Goal: Obtain resource: Obtain resource

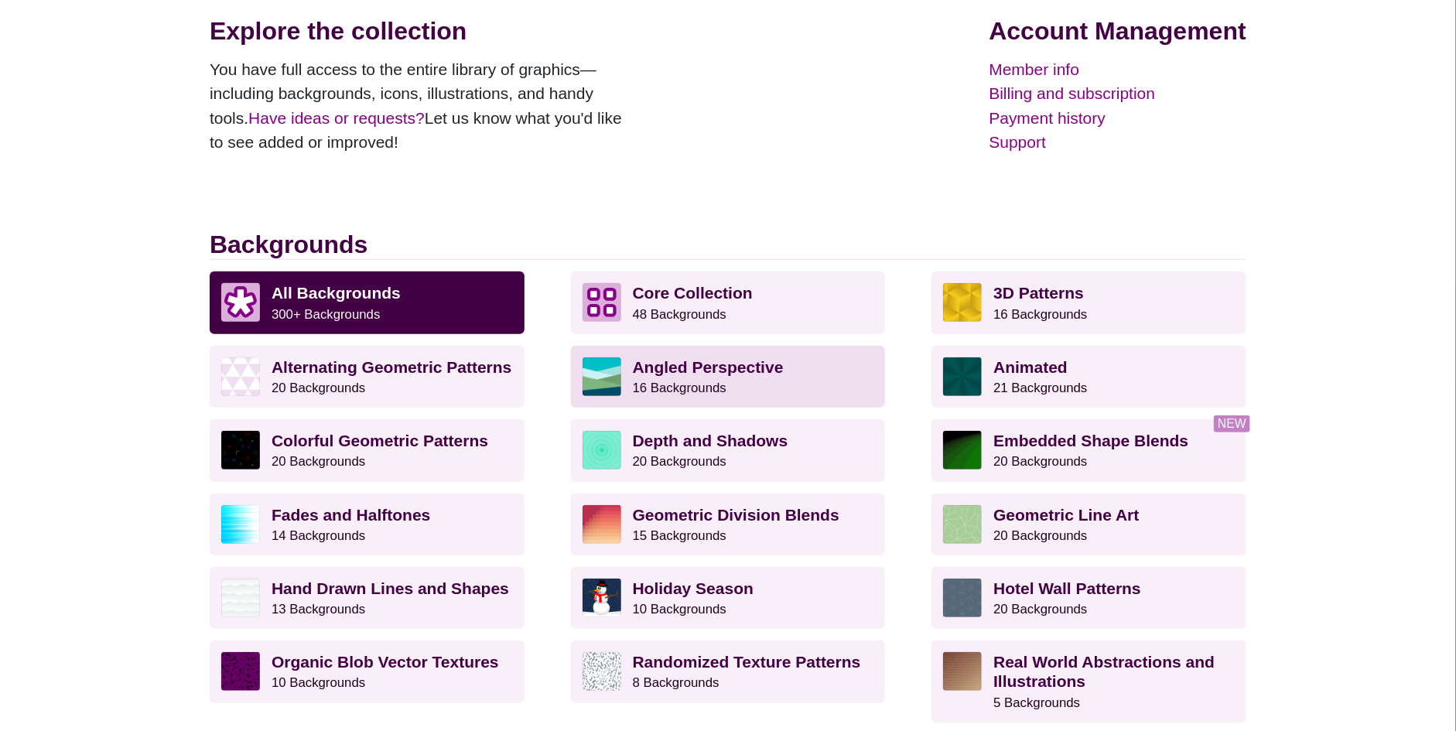
scroll to position [232, 0]
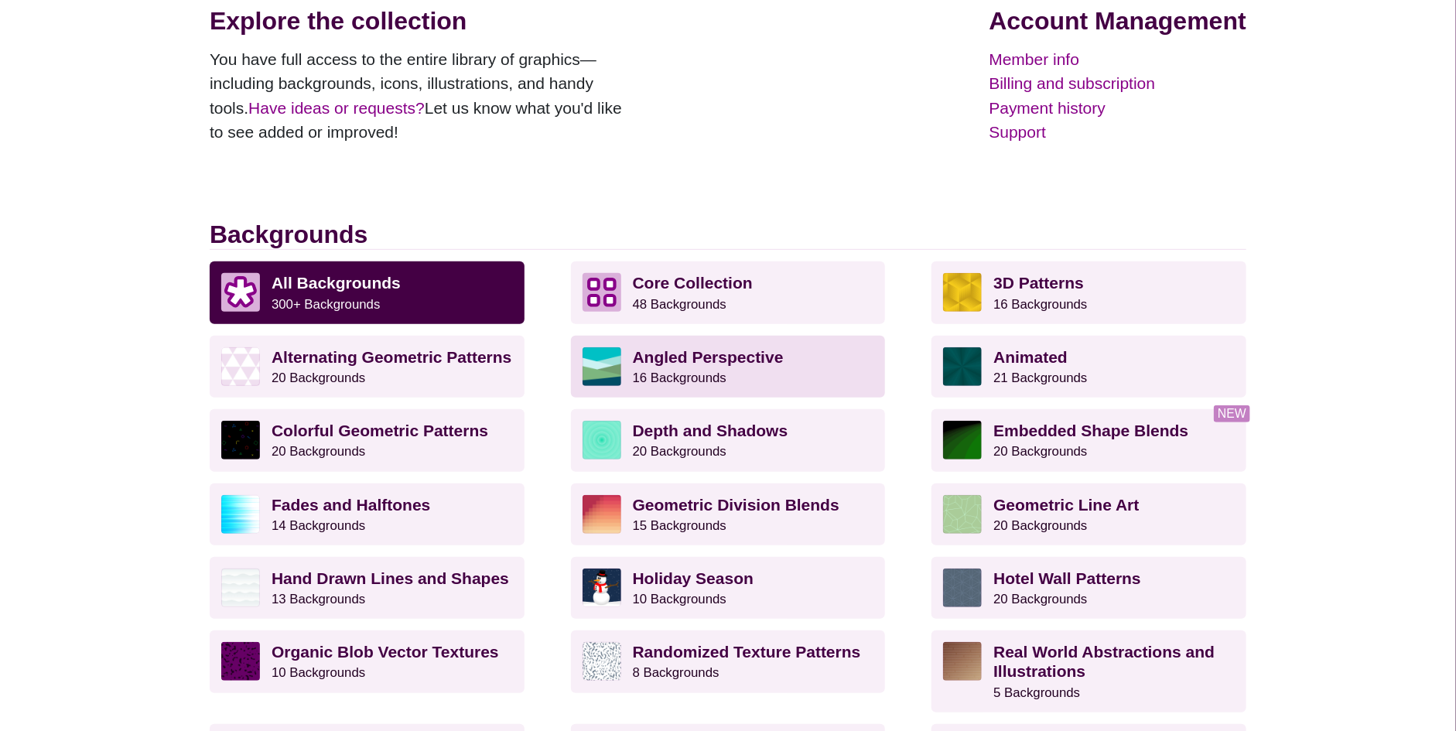
click at [746, 363] on strong "Angled Perspective" at bounding box center [708, 357] width 151 height 18
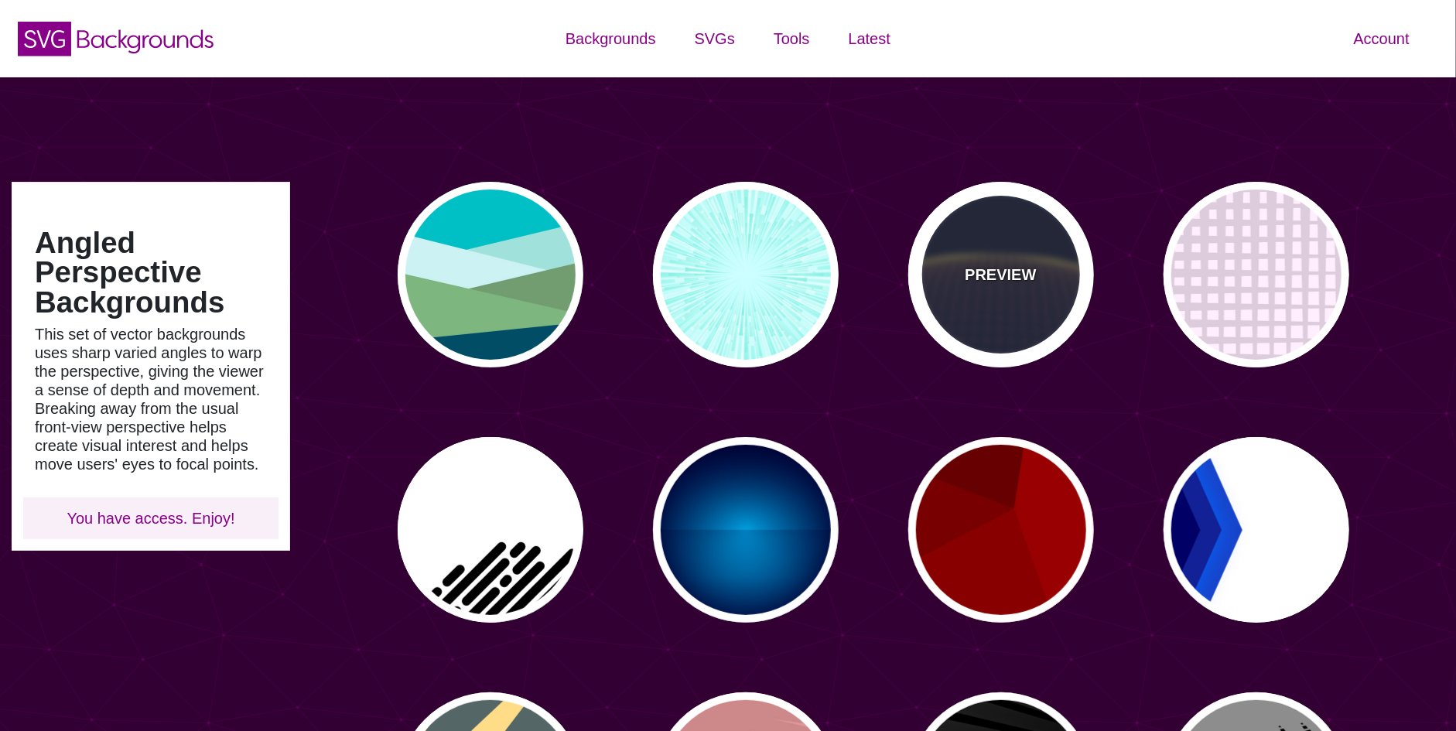
click at [979, 231] on div "PREVIEW" at bounding box center [1001, 275] width 186 height 186
type input "#141933"
type input "#FFFF77"
type input "0"
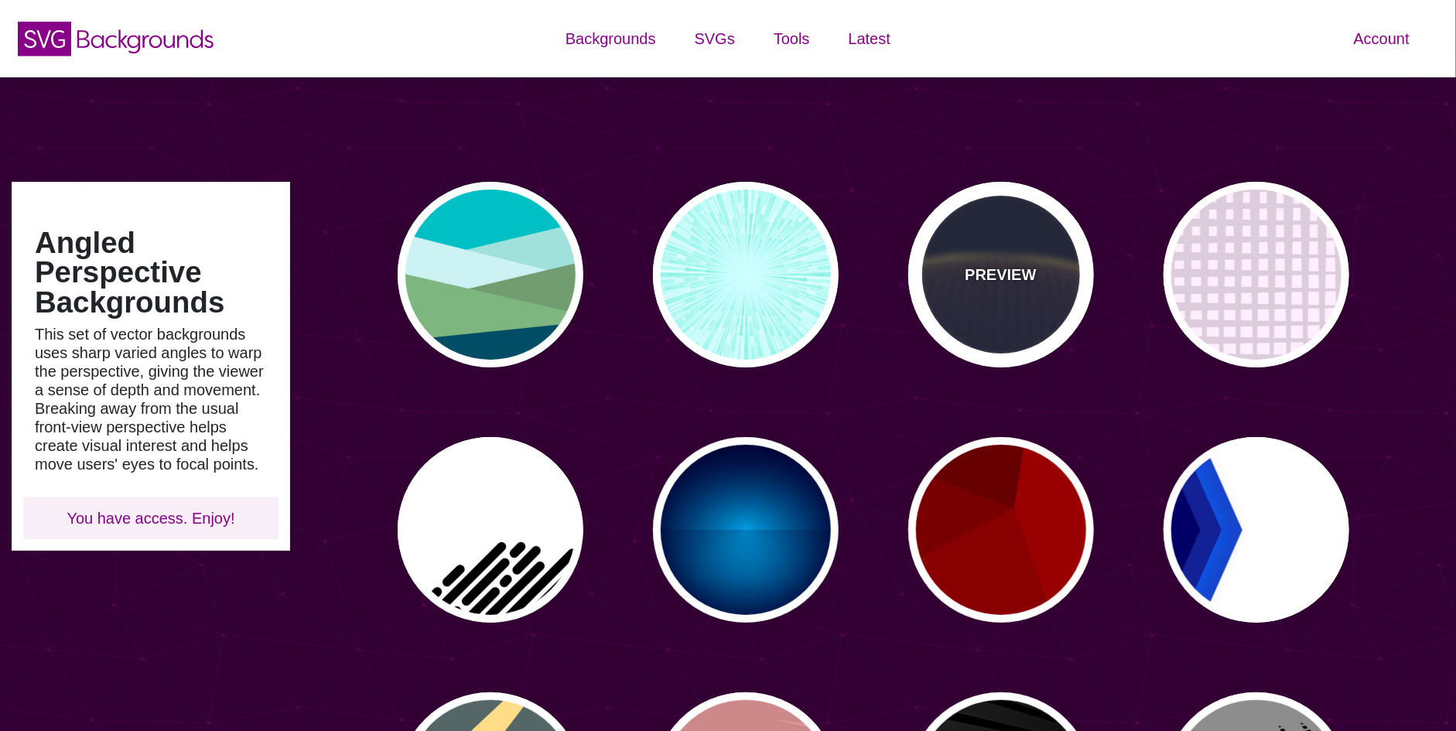
type input "5"
type input "0"
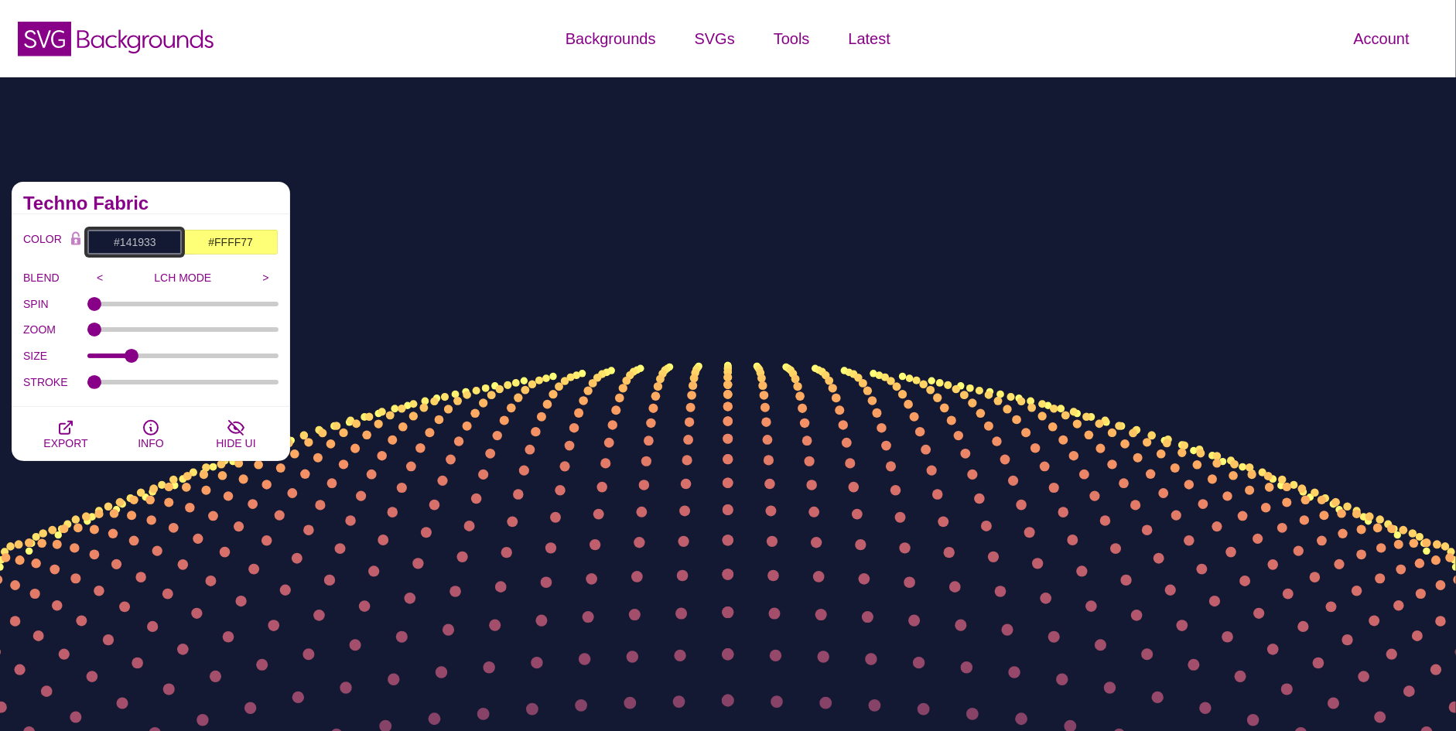
click at [136, 252] on input "#141933" at bounding box center [135, 242] width 96 height 26
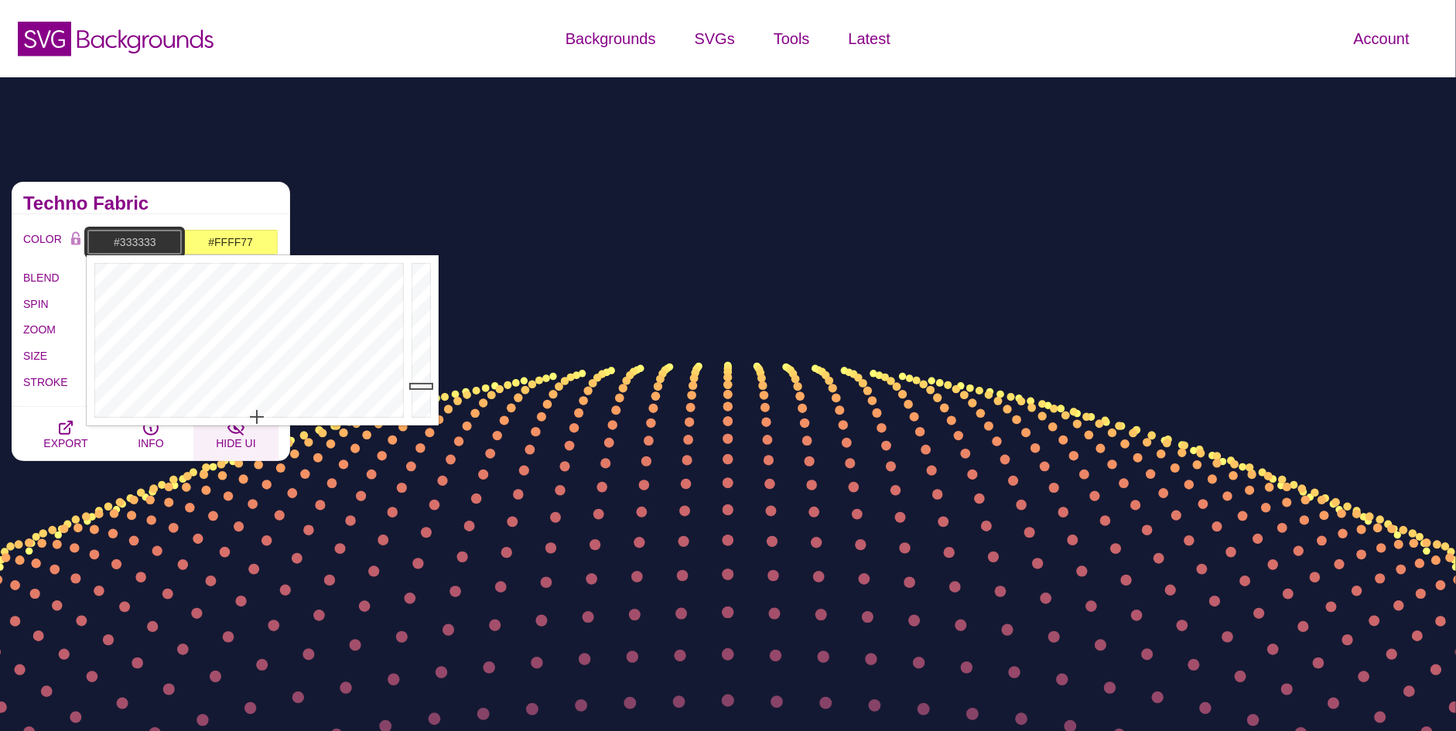
drag, startPoint x: 273, startPoint y: 376, endPoint x: 257, endPoint y: 432, distance: 58.0
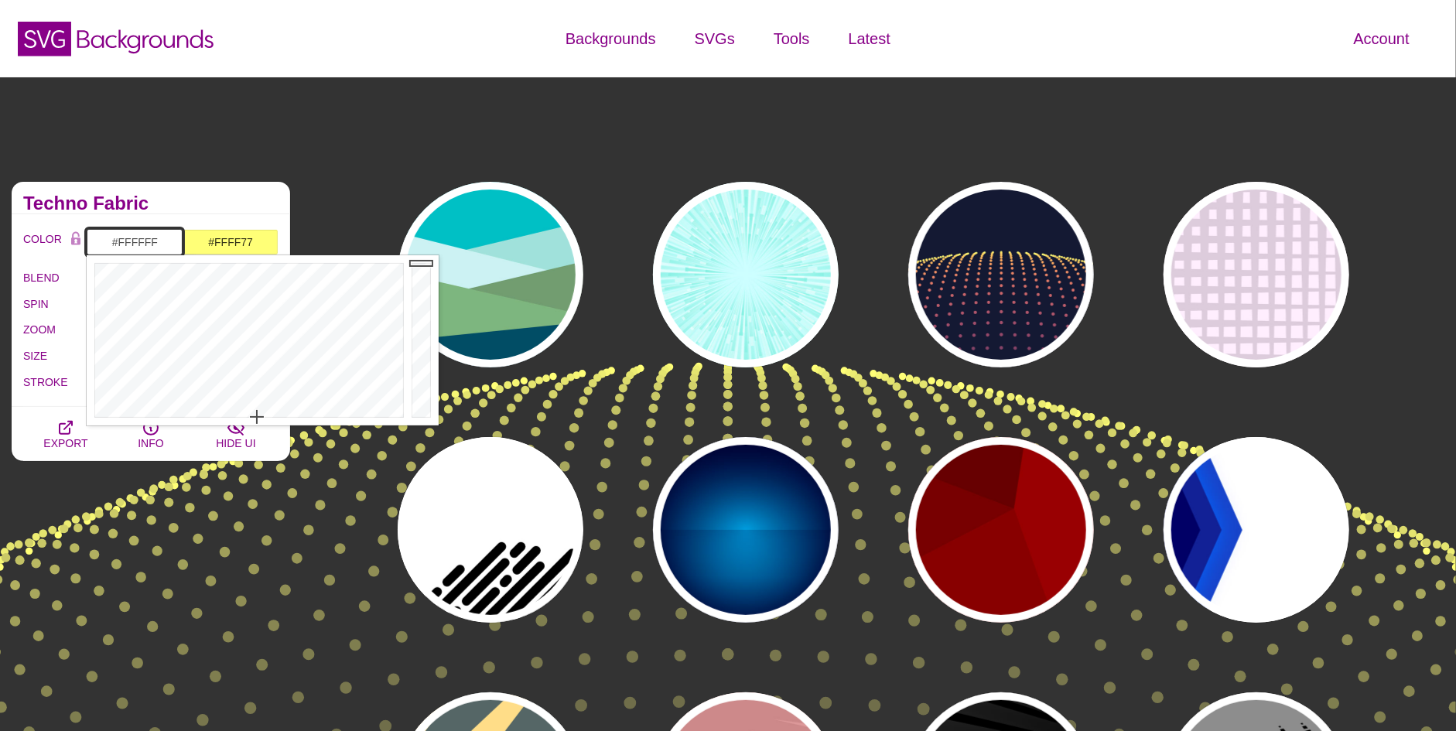
drag, startPoint x: 430, startPoint y: 307, endPoint x: 423, endPoint y: 193, distance: 113.9
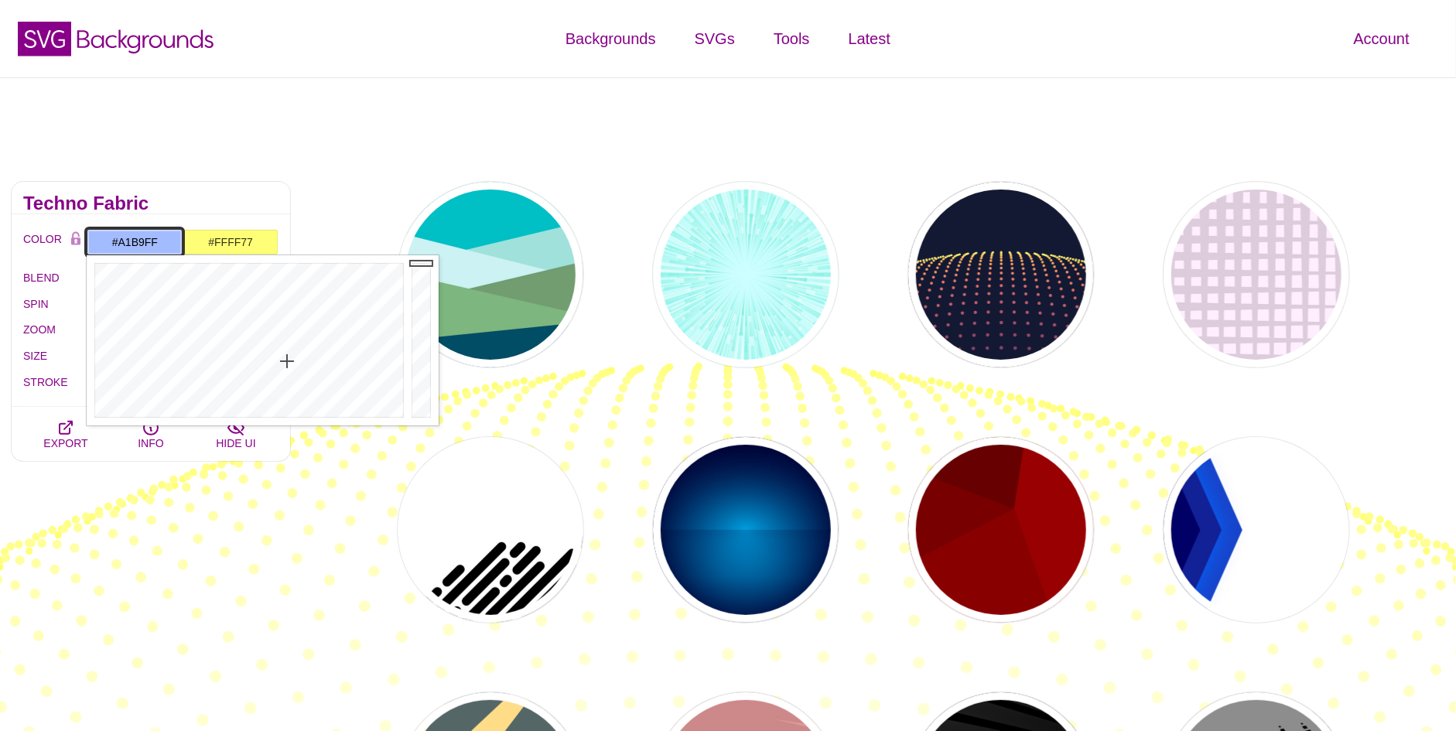
type input "#9FB2FF"
drag, startPoint x: 250, startPoint y: 277, endPoint x: 290, endPoint y: 359, distance: 91.3
click at [290, 359] on div at bounding box center [247, 340] width 321 height 170
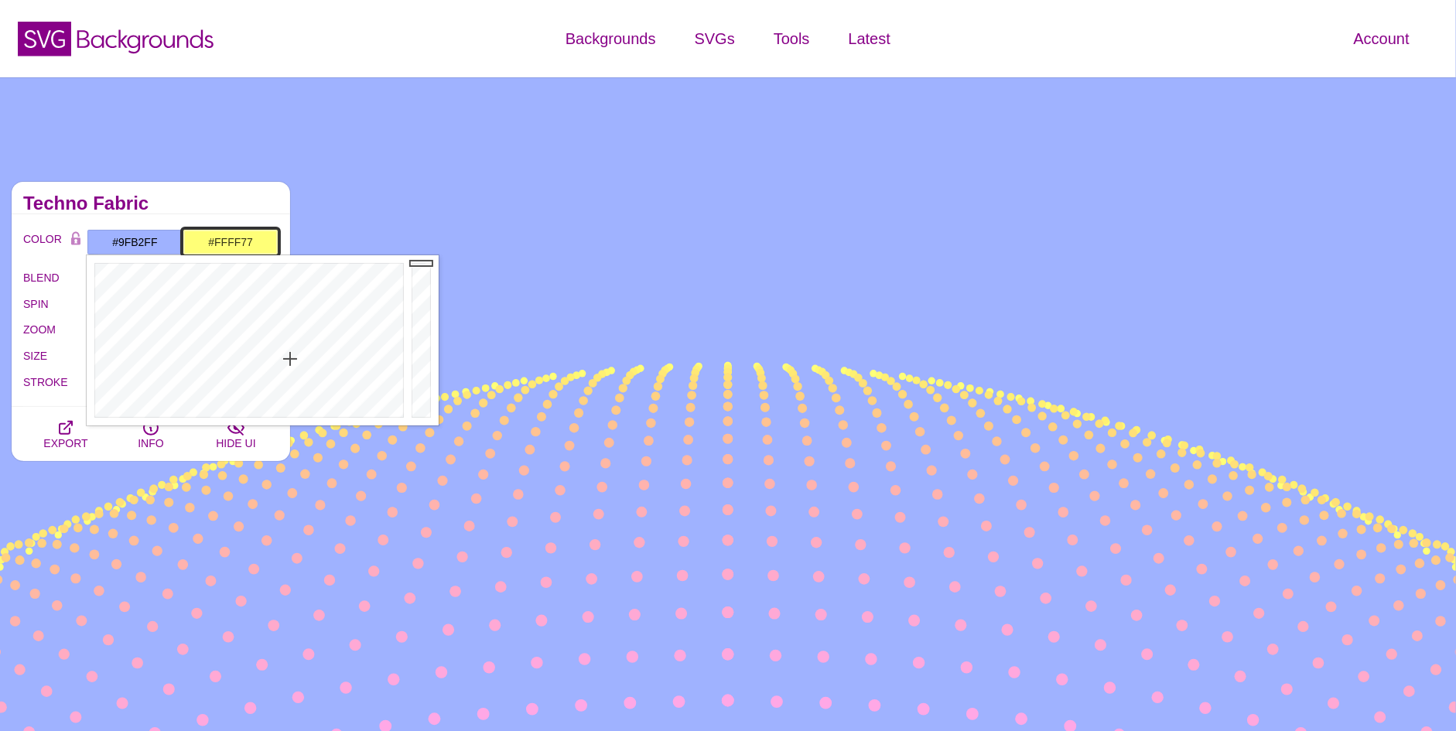
click at [235, 241] on input "#FFFF77" at bounding box center [231, 242] width 96 height 26
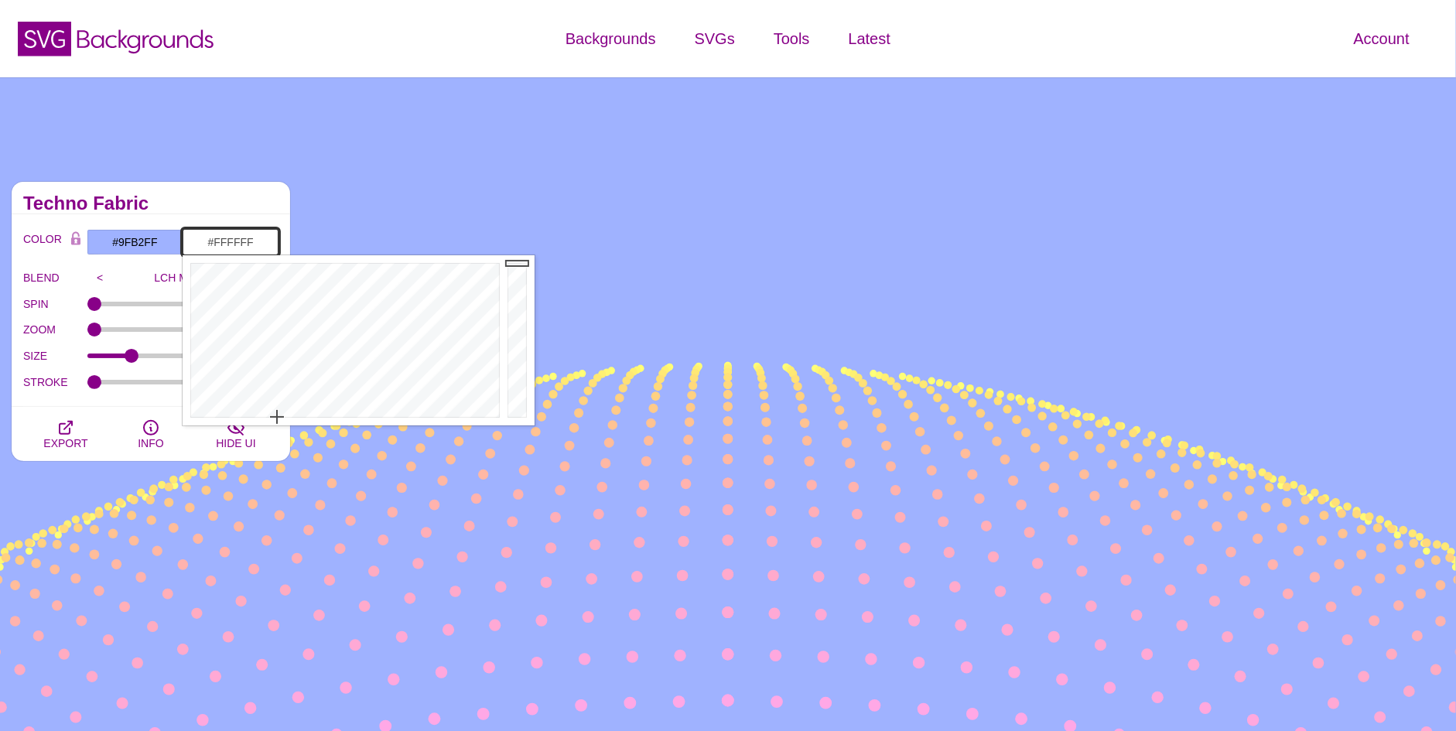
drag, startPoint x: 311, startPoint y: 384, endPoint x: 278, endPoint y: 424, distance: 52.2
click at [278, 424] on div at bounding box center [343, 340] width 321 height 170
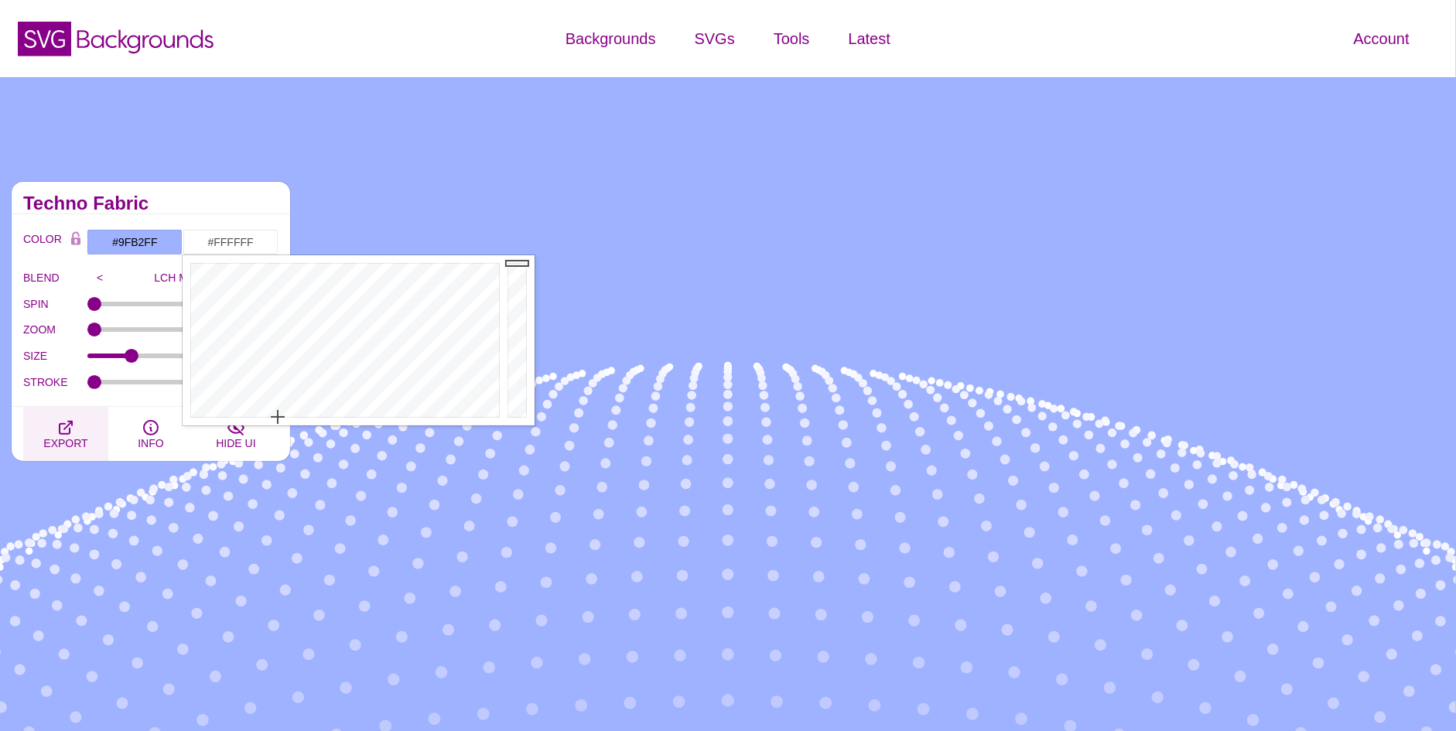
click at [63, 438] on span "EXPORT" at bounding box center [65, 443] width 44 height 12
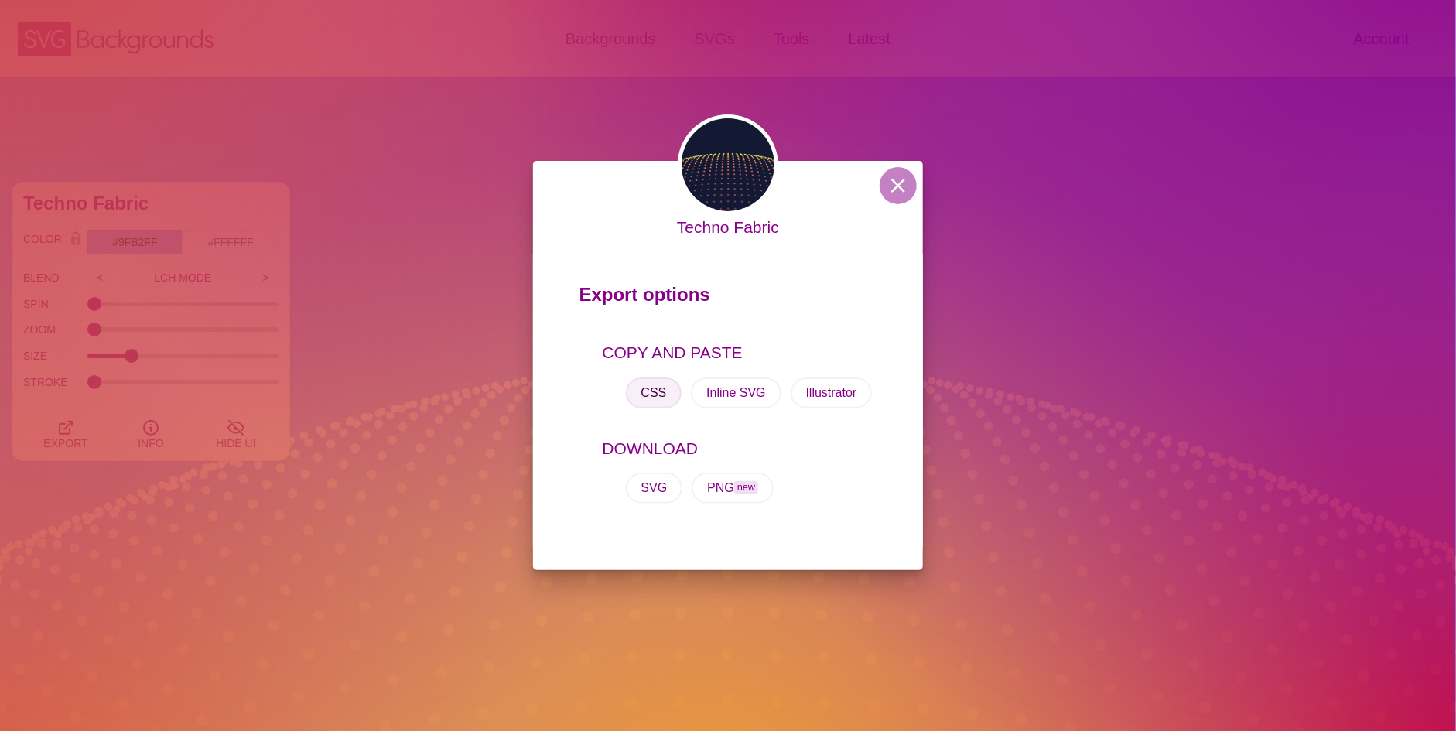
click at [660, 389] on button "CSS" at bounding box center [654, 392] width 56 height 31
click at [194, 184] on div "Techno Fabric Export options COPY AND PASTE CSS Inline SVG Illustrator DOWNLOAD…" at bounding box center [728, 365] width 1456 height 731
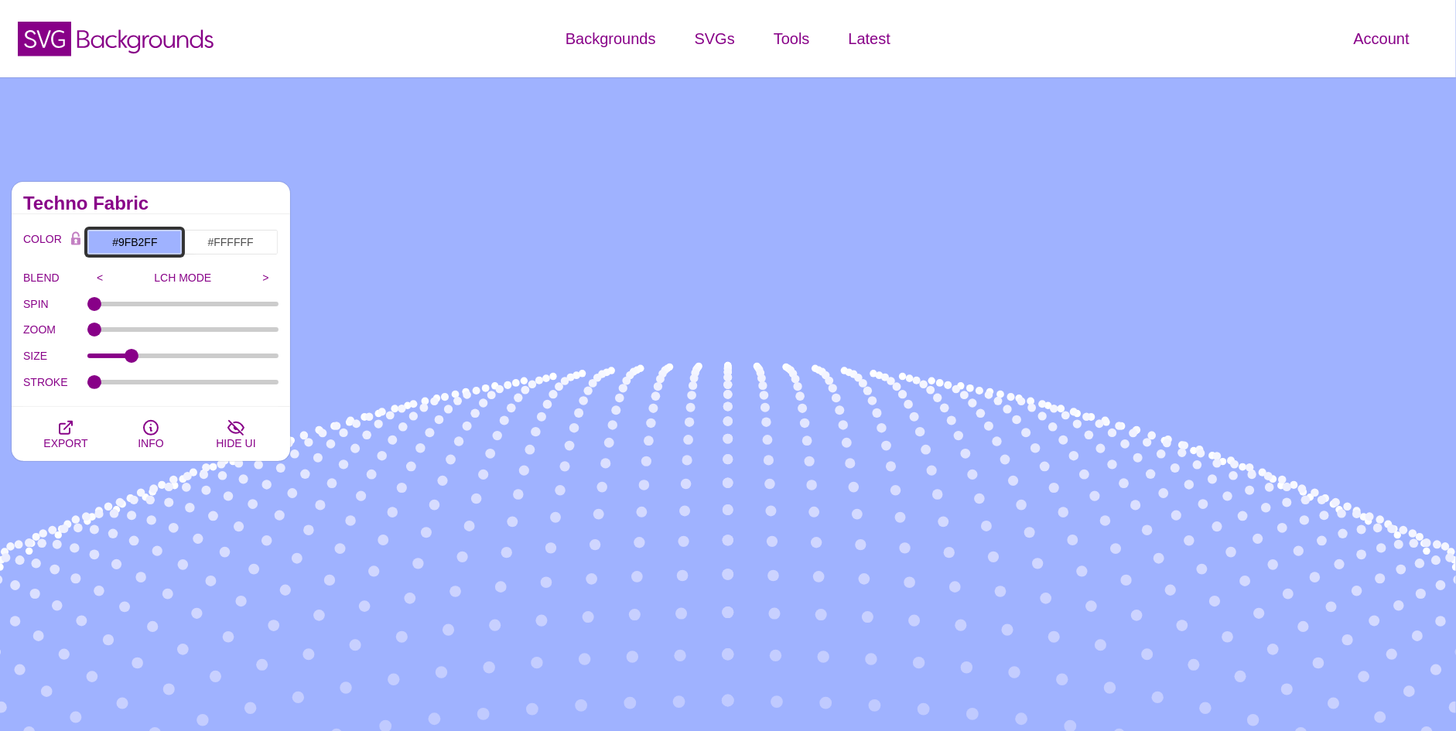
click at [158, 242] on input "#9FB2FF" at bounding box center [135, 242] width 96 height 26
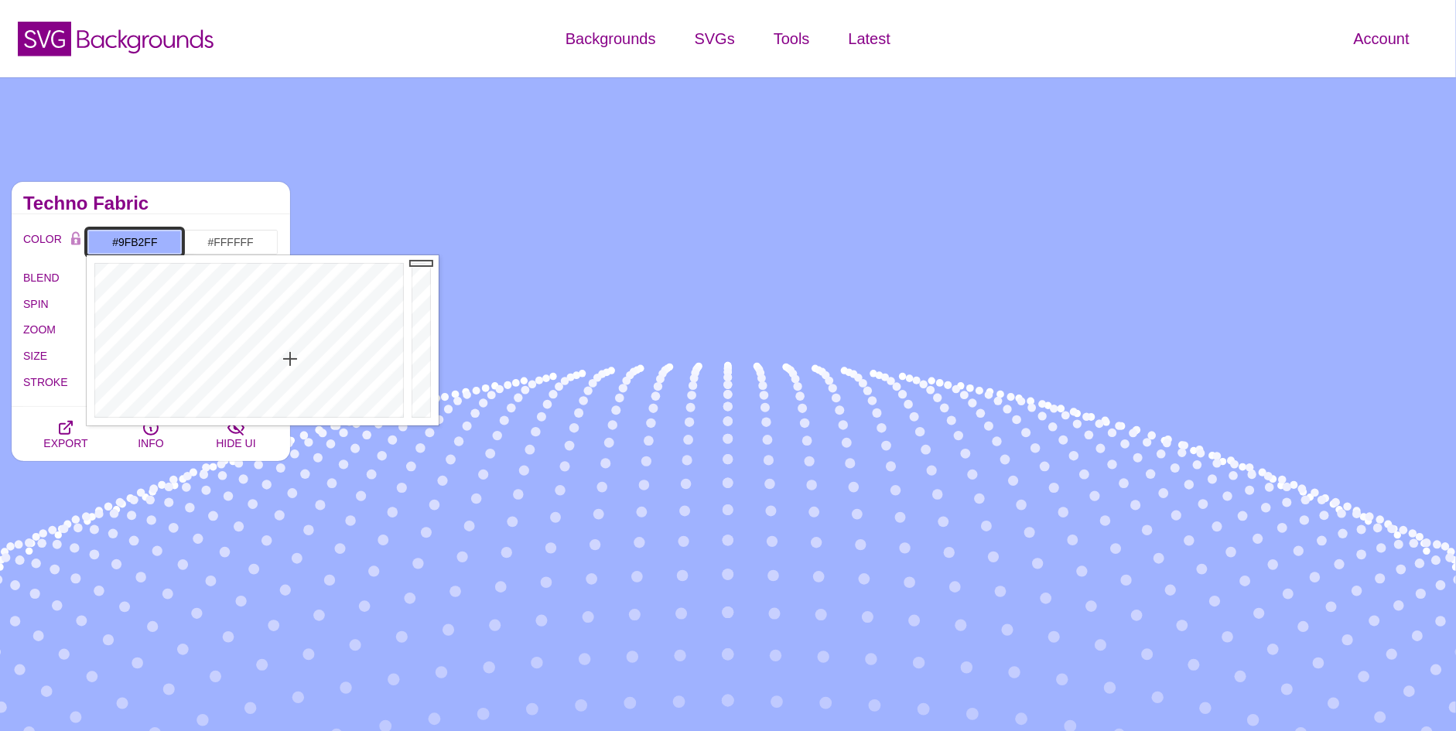
click at [158, 242] on input "#9FB2FF" at bounding box center [135, 242] width 96 height 26
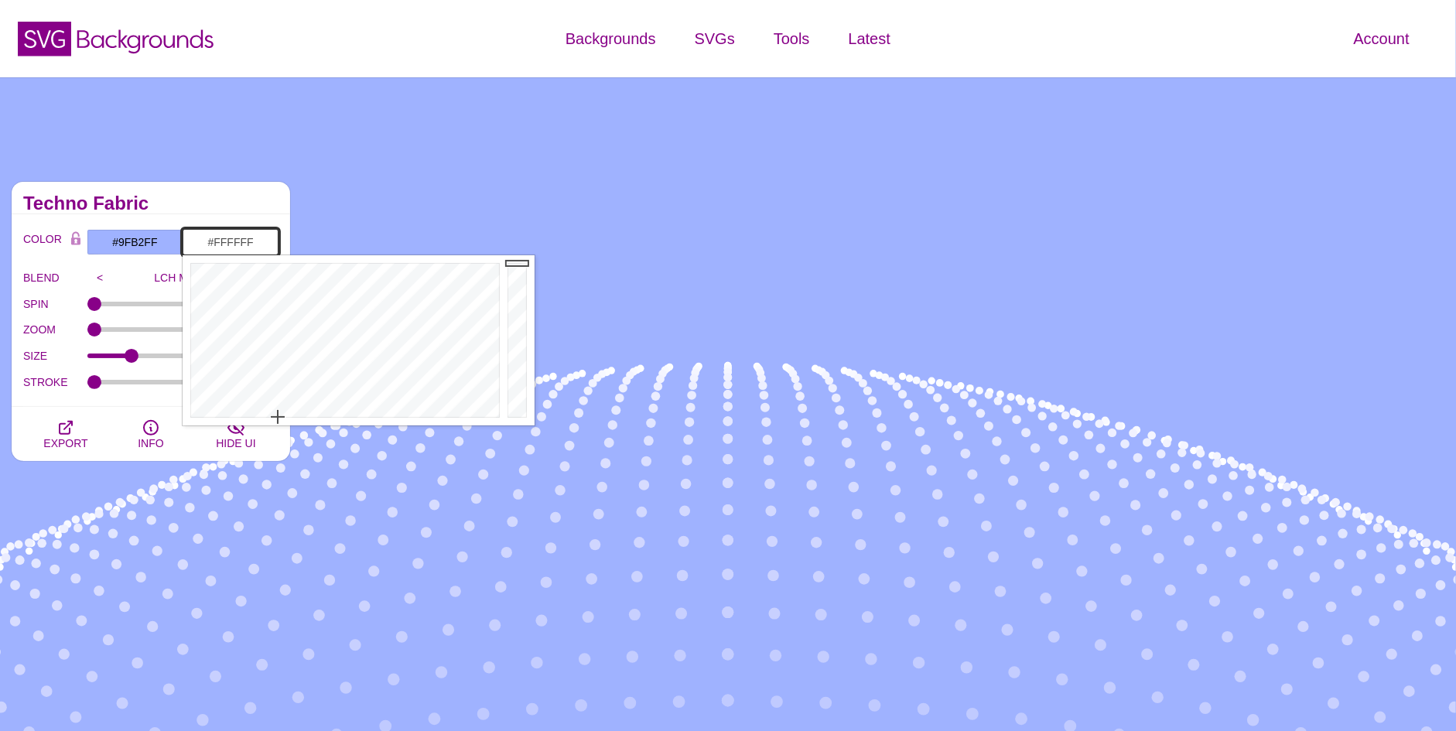
click at [243, 246] on input "#FFFFFF" at bounding box center [231, 242] width 96 height 26
paste input "9FB2"
type input "#9FB2FF"
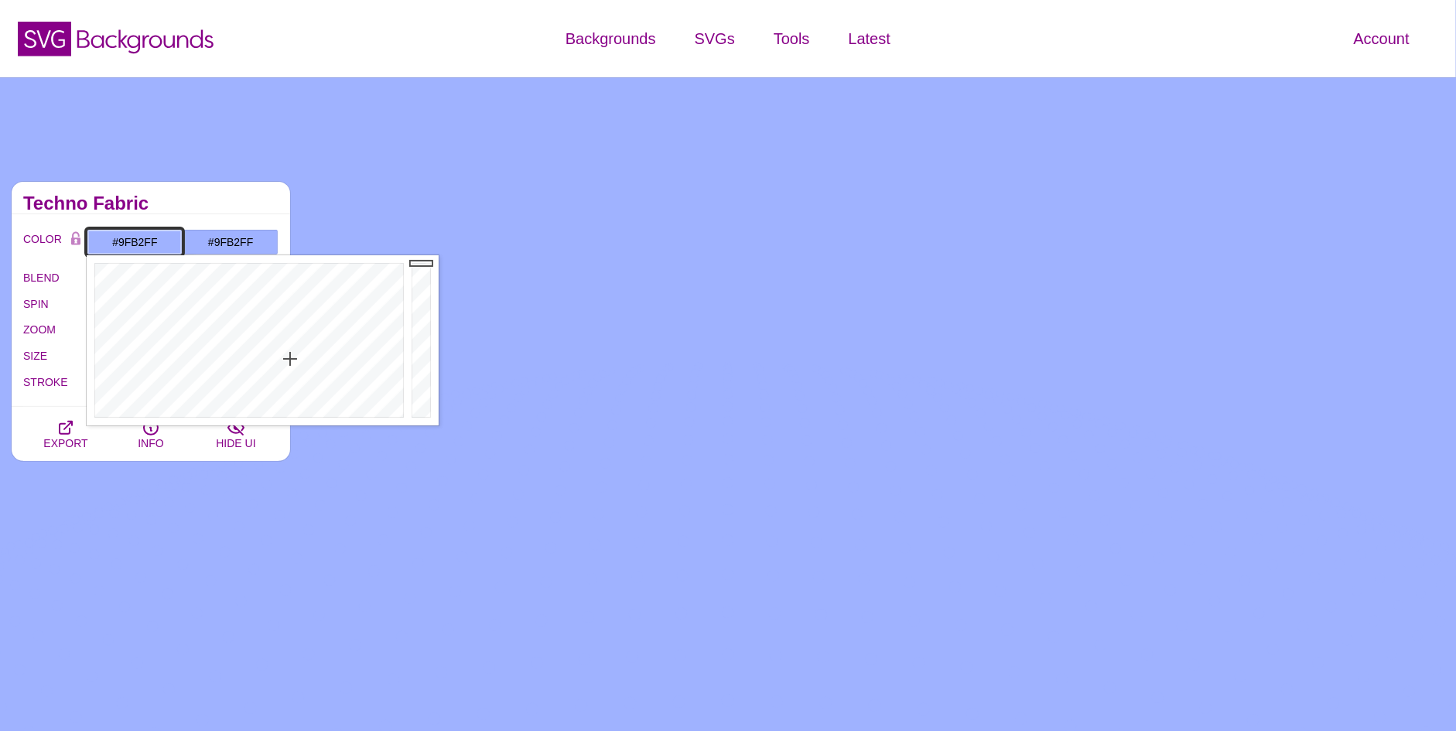
click at [132, 247] on input "#9FB2FF" at bounding box center [135, 242] width 96 height 26
click at [133, 246] on input "#9FB2FF" at bounding box center [135, 242] width 96 height 26
click at [134, 246] on input "#9FB2FF" at bounding box center [135, 242] width 96 height 26
click at [196, 216] on div "COLOR #FFFFFF #9FB2FF #000000 #444444 #555555 #666666 #777777 #888888 #999999 B…" at bounding box center [151, 310] width 278 height 193
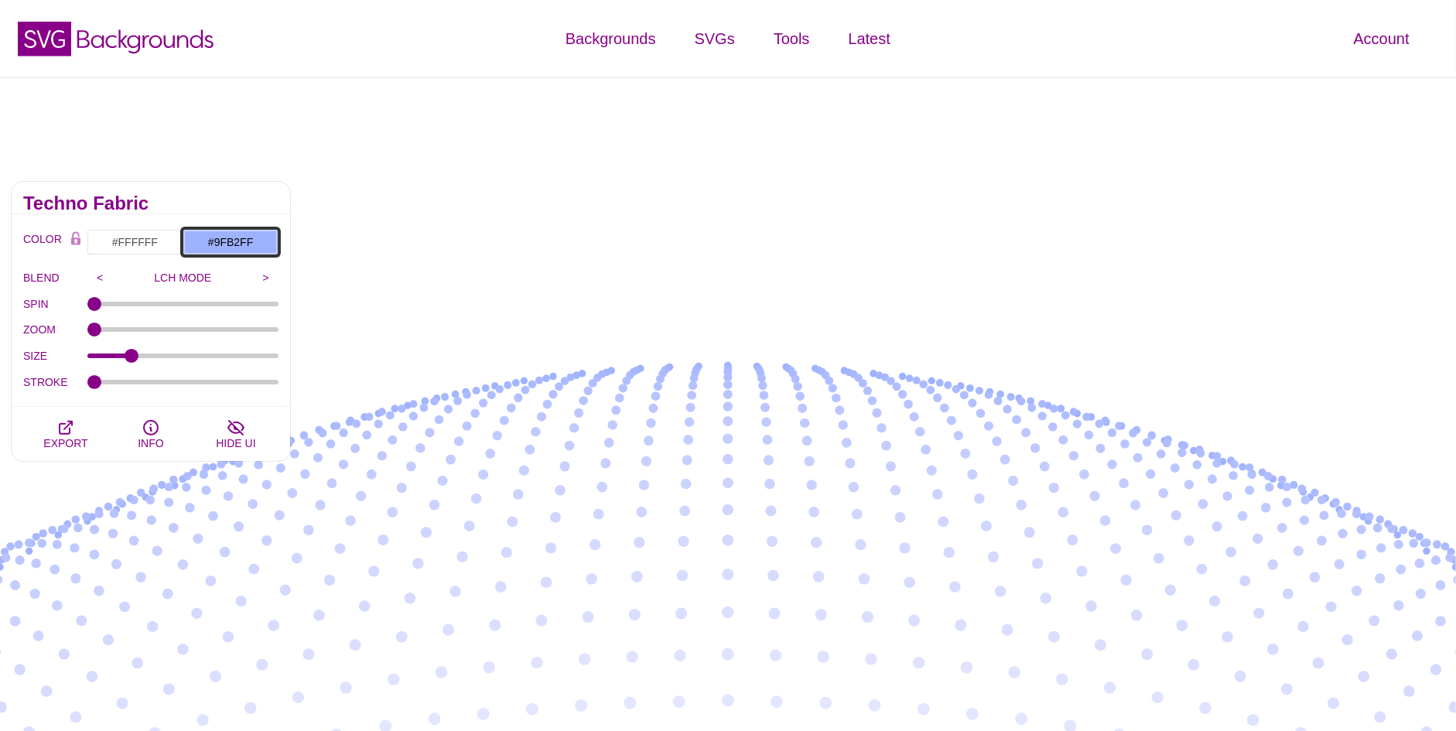
click at [225, 238] on input "#9FB2FF" at bounding box center [231, 242] width 96 height 26
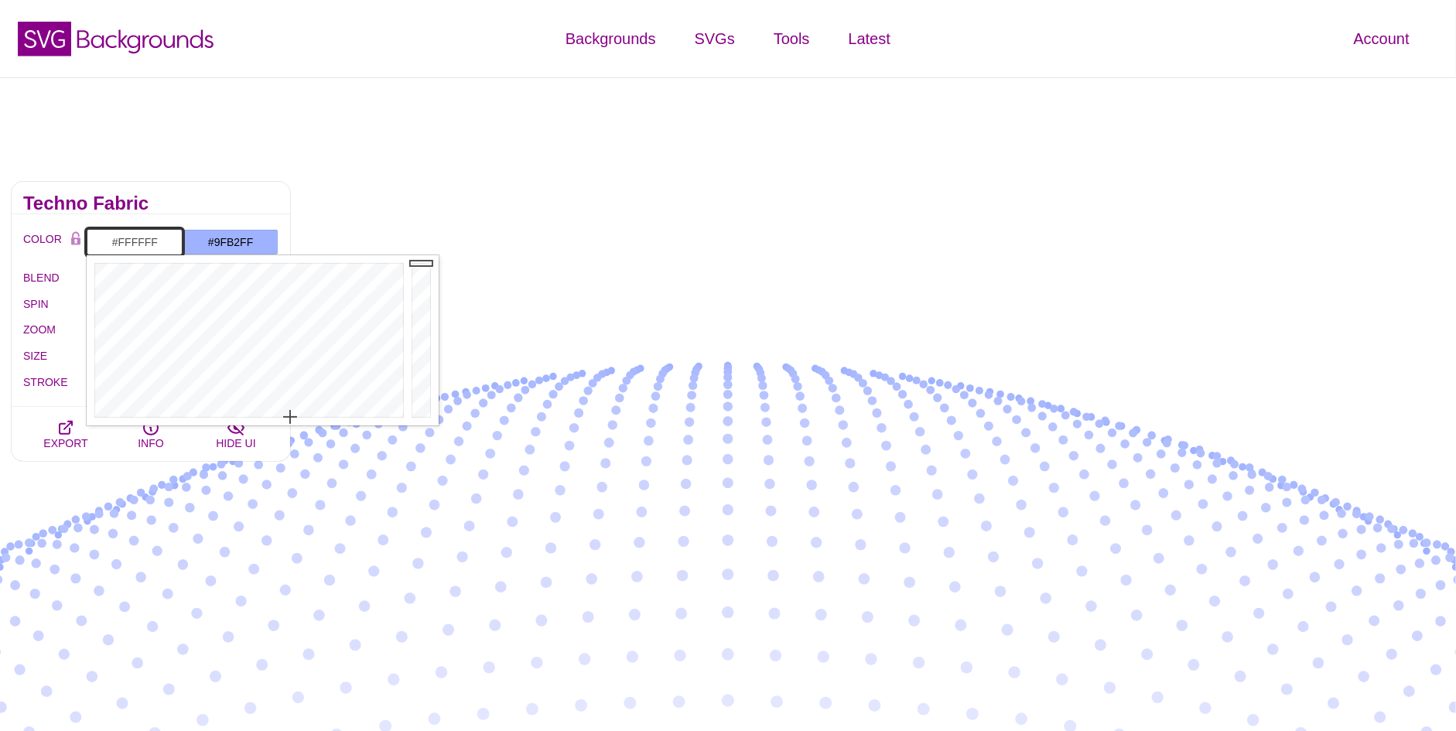
click at [155, 246] on input "#FFFFFF" at bounding box center [135, 242] width 96 height 26
click at [262, 391] on div at bounding box center [247, 340] width 321 height 170
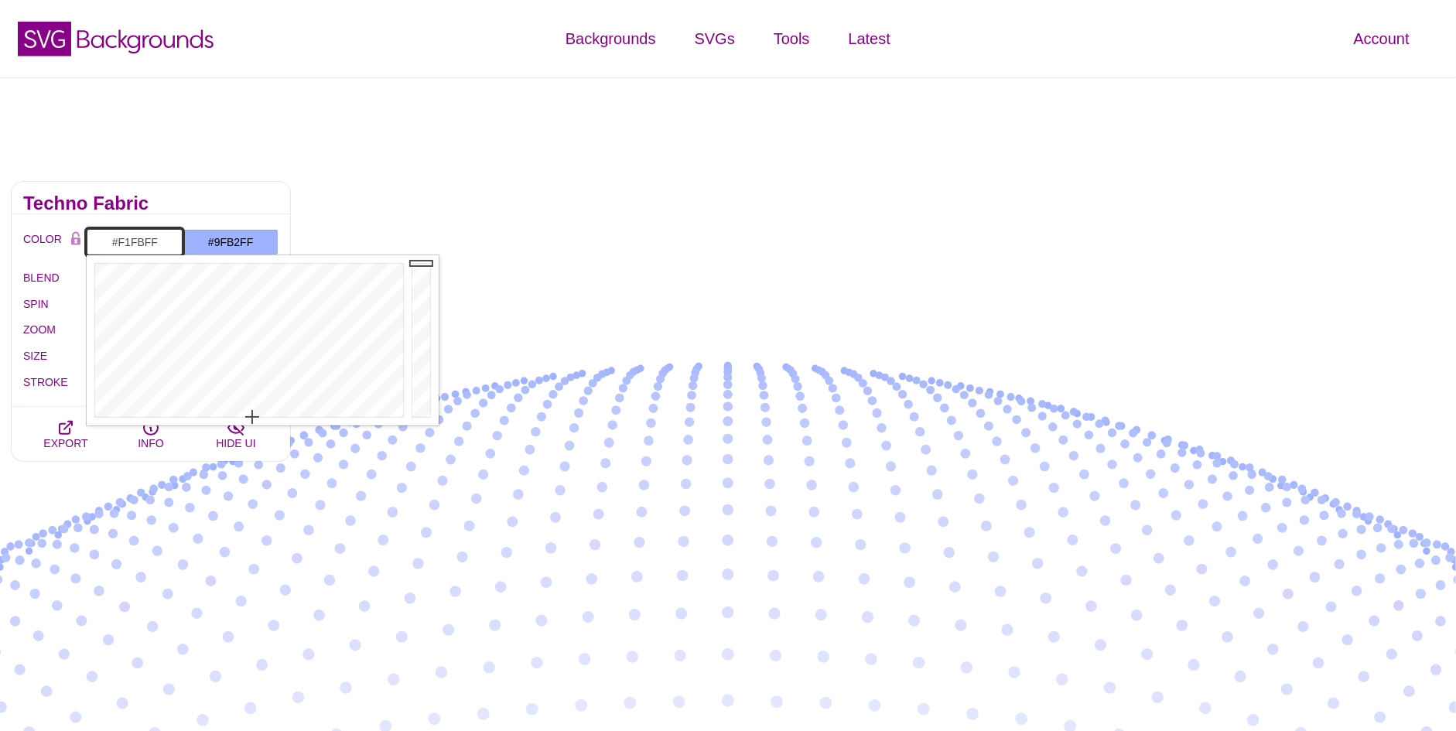
click at [262, 408] on div at bounding box center [247, 340] width 321 height 170
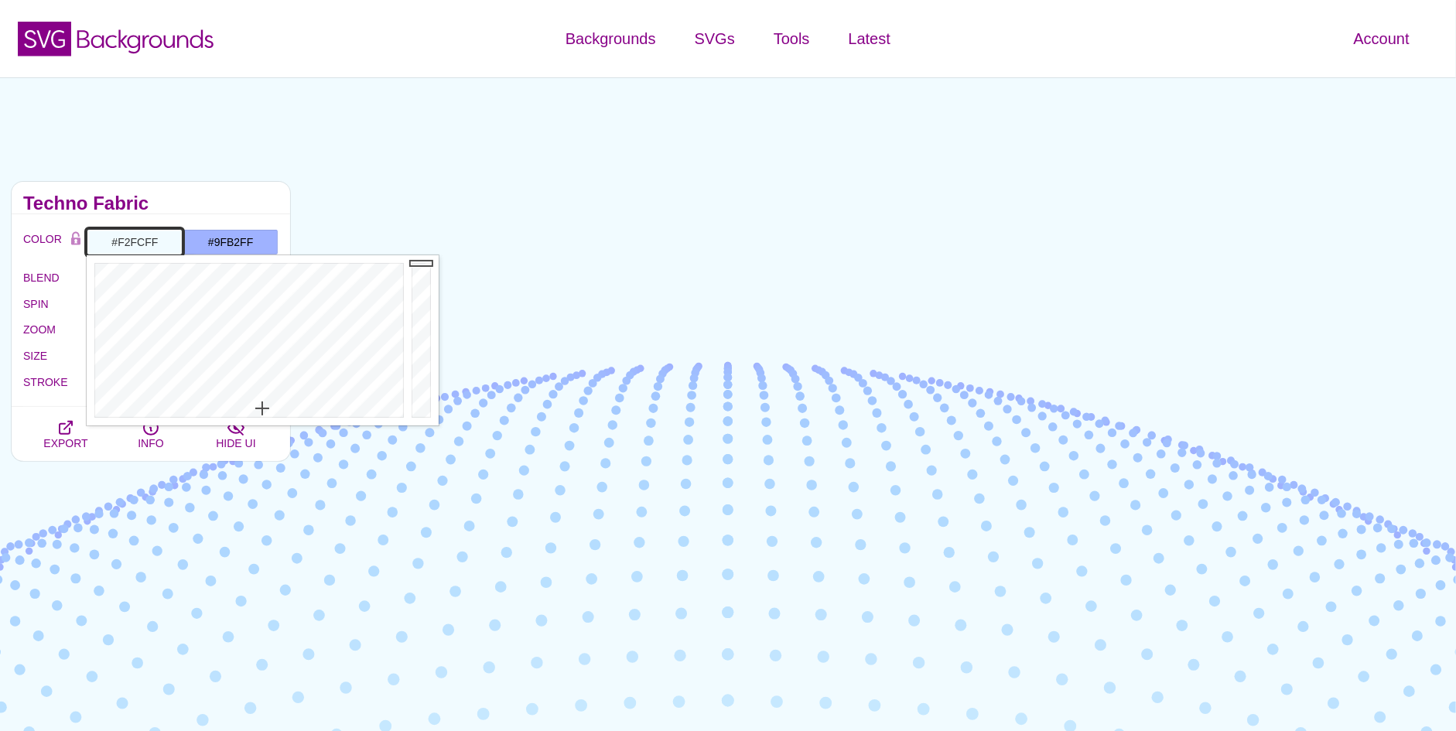
click at [261, 409] on div at bounding box center [247, 340] width 321 height 170
click at [256, 413] on div at bounding box center [247, 340] width 321 height 170
type input "#FFFFFF"
click at [254, 422] on div at bounding box center [247, 340] width 321 height 170
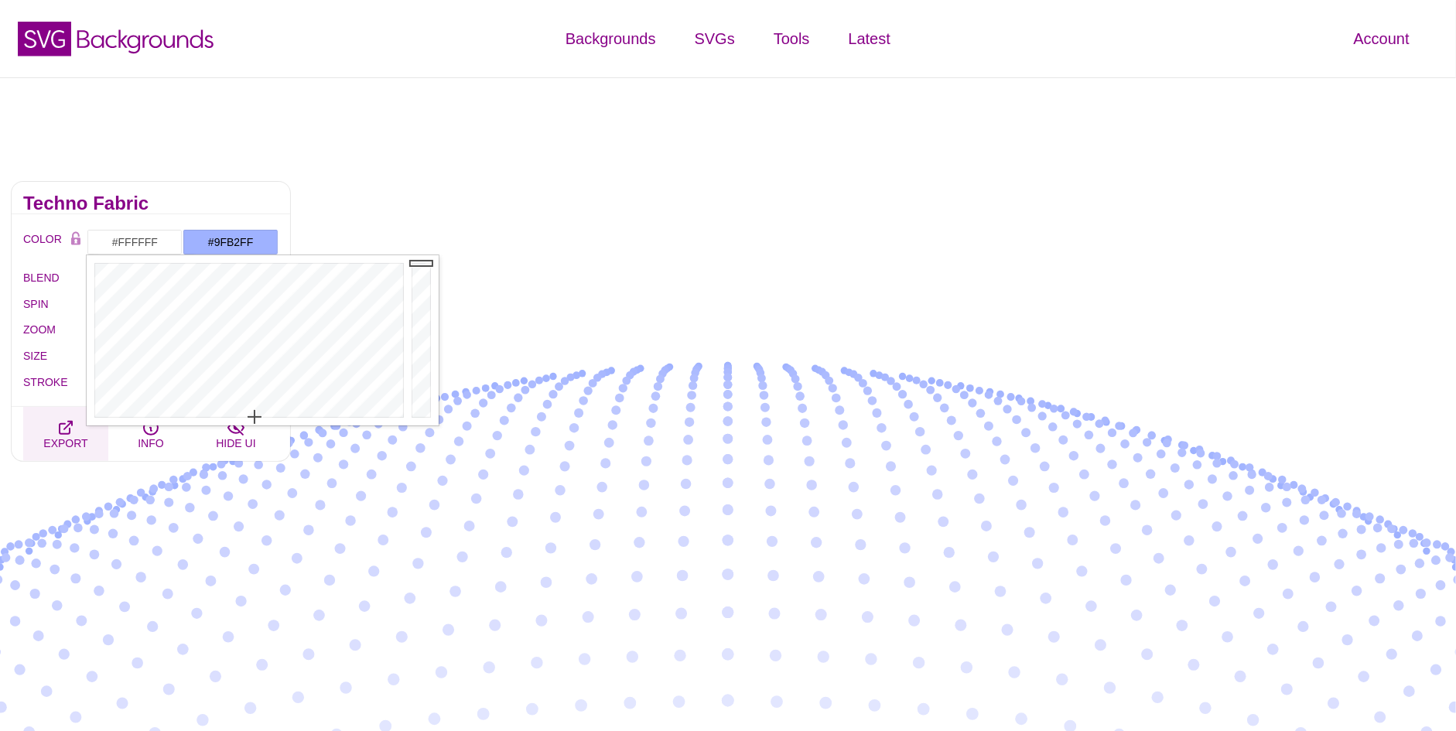
click at [30, 420] on button "EXPORT" at bounding box center [65, 434] width 85 height 54
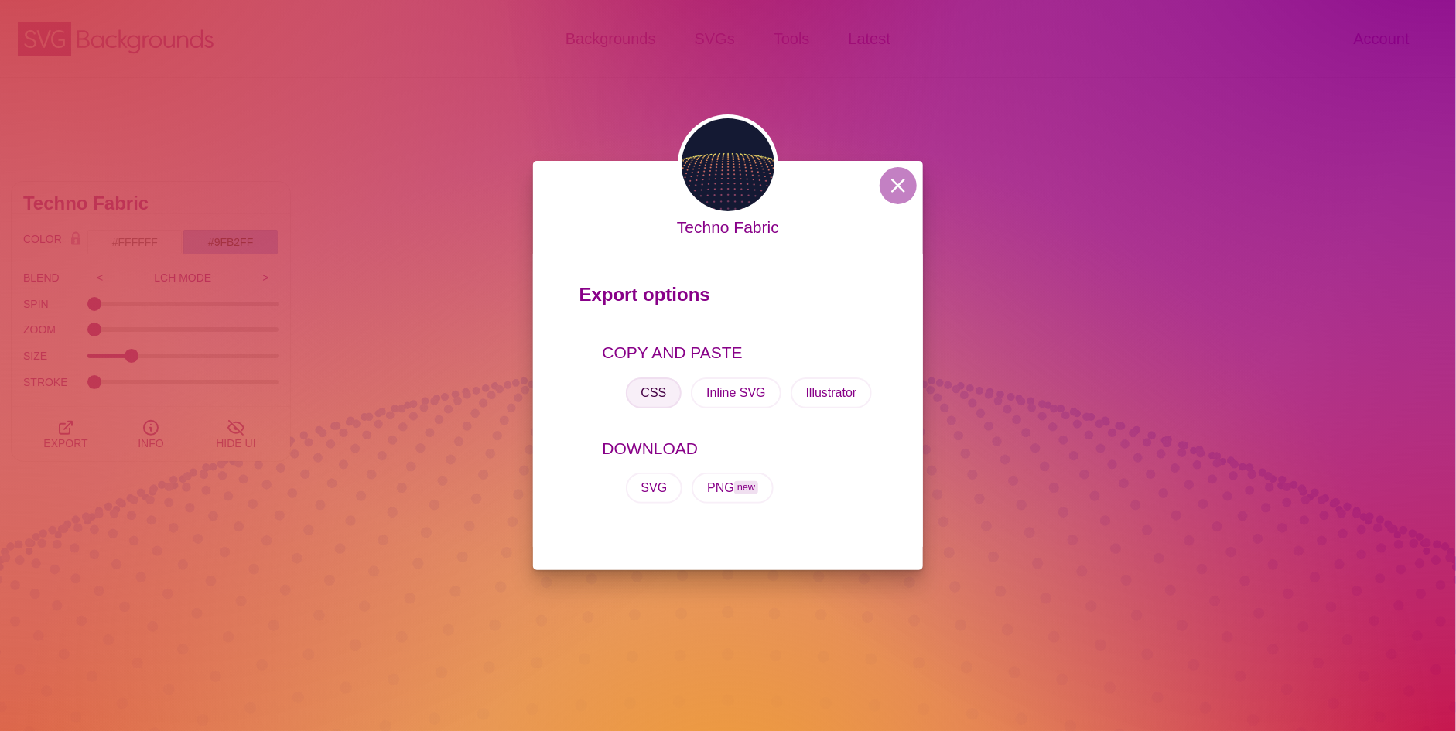
click at [656, 391] on button "CSS" at bounding box center [654, 392] width 56 height 31
click at [1201, 553] on div "Techno Fabric Export options COPY AND PASTE CSS Inline SVG Illustrator DOWNLOAD…" at bounding box center [728, 365] width 1456 height 731
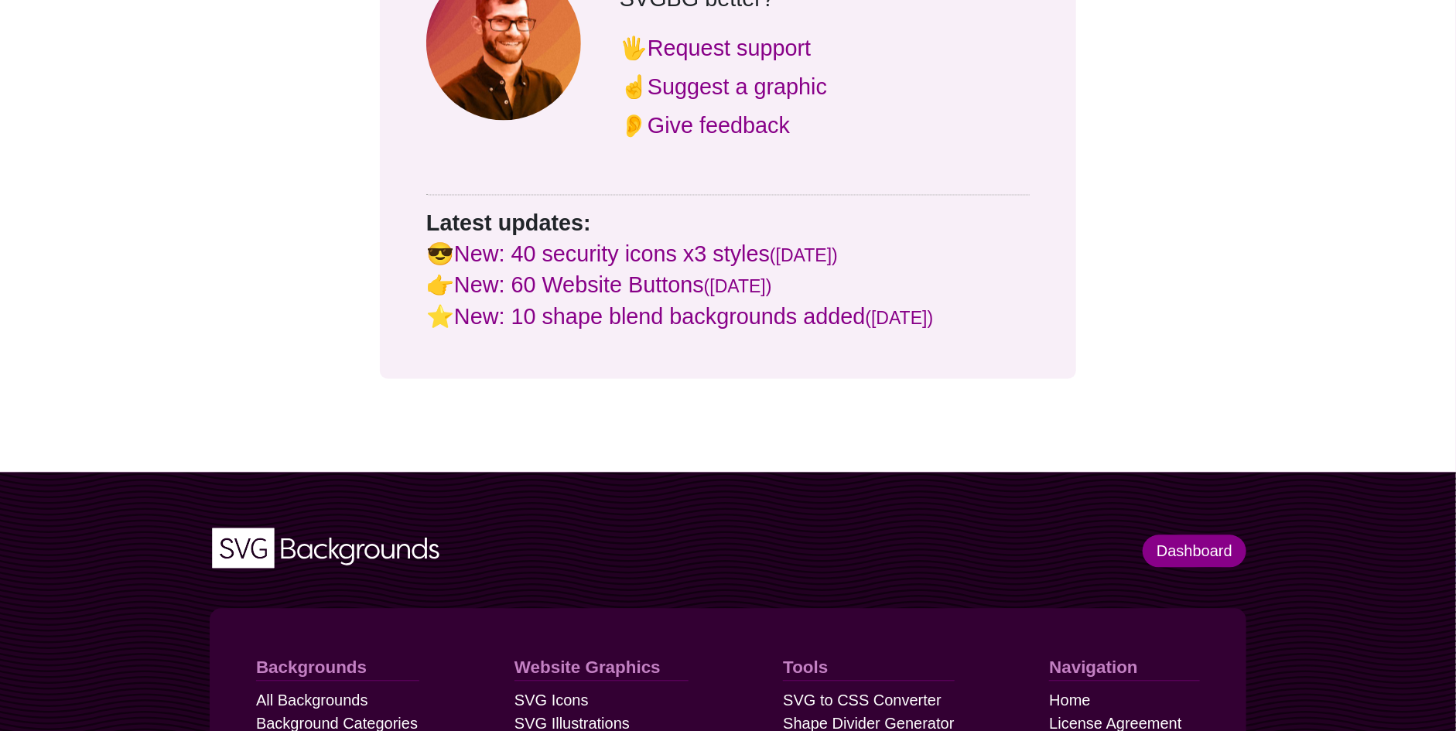
scroll to position [1702, 0]
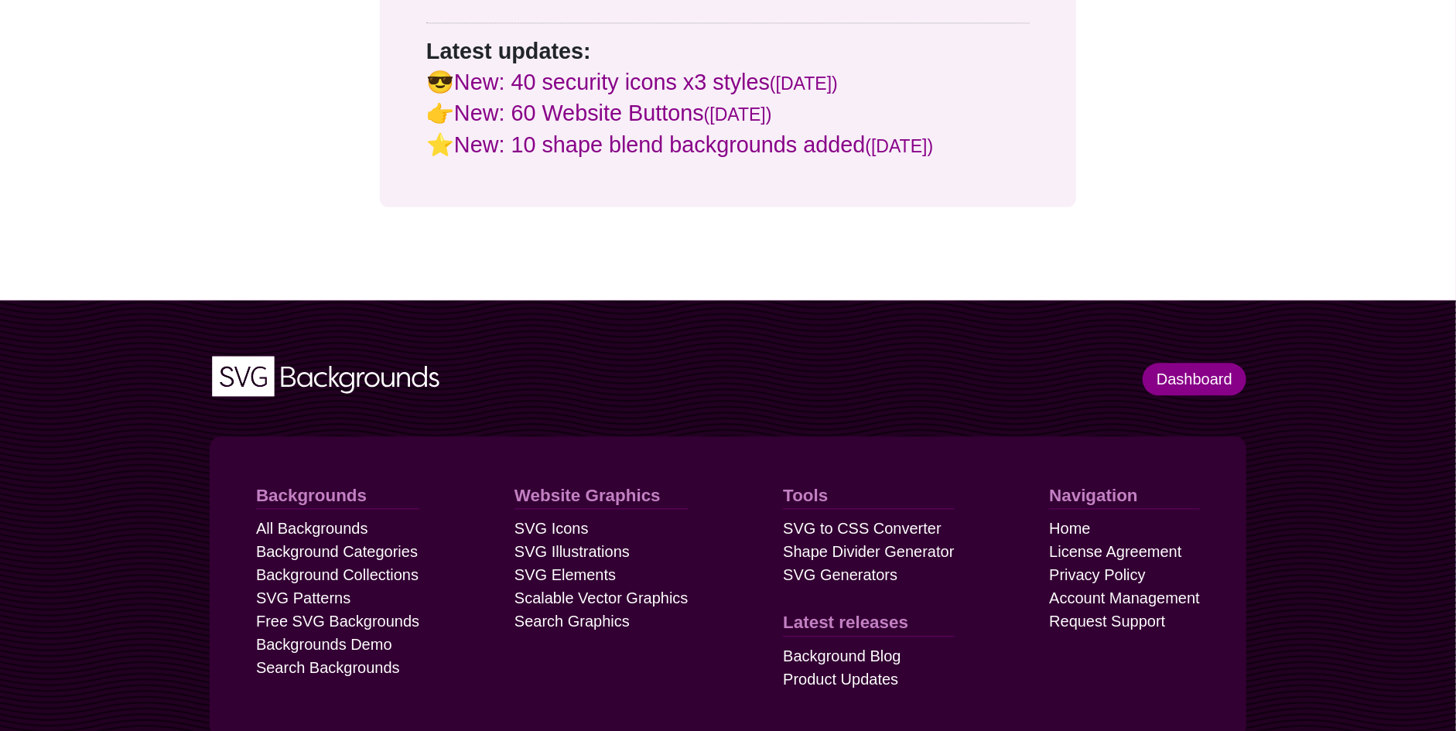
drag, startPoint x: 978, startPoint y: 388, endPoint x: 972, endPoint y: 378, distance: 11.2
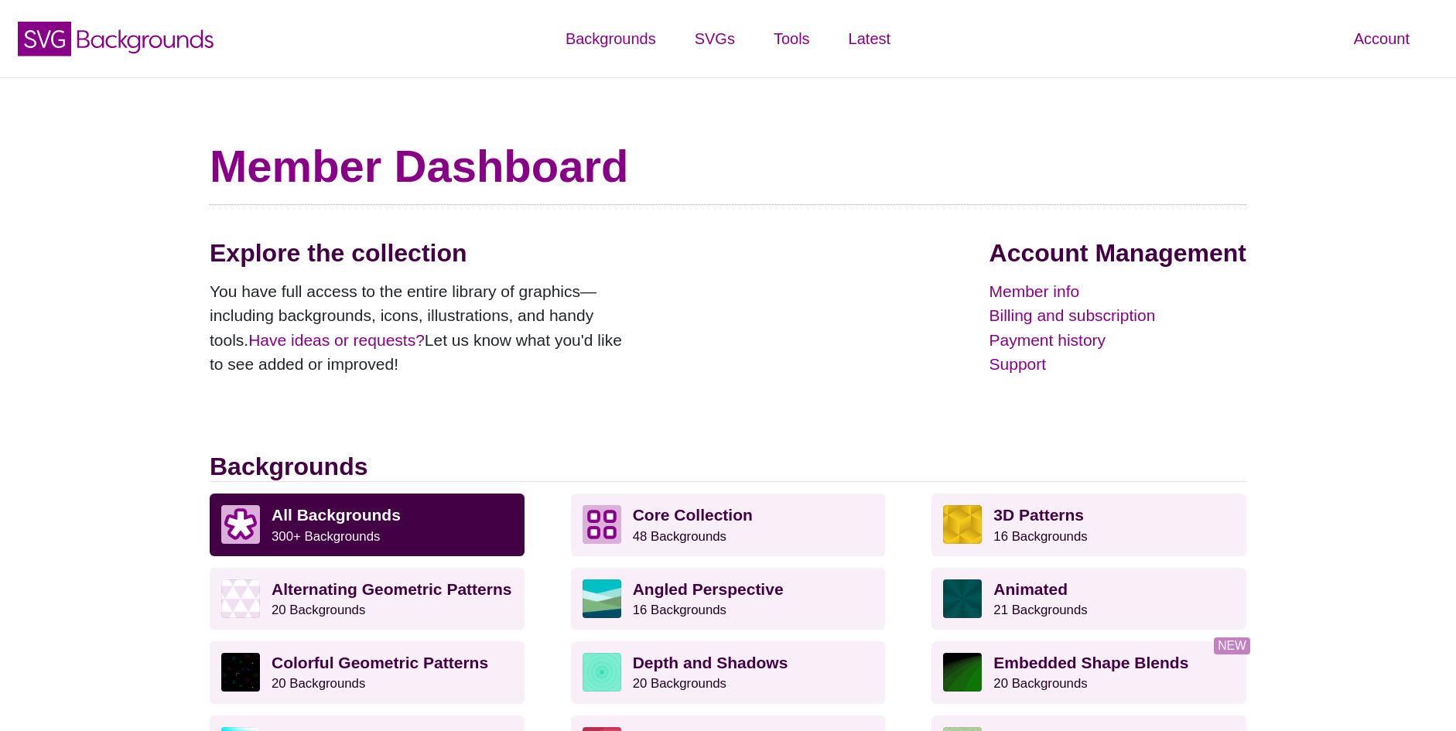
scroll to position [232, 0]
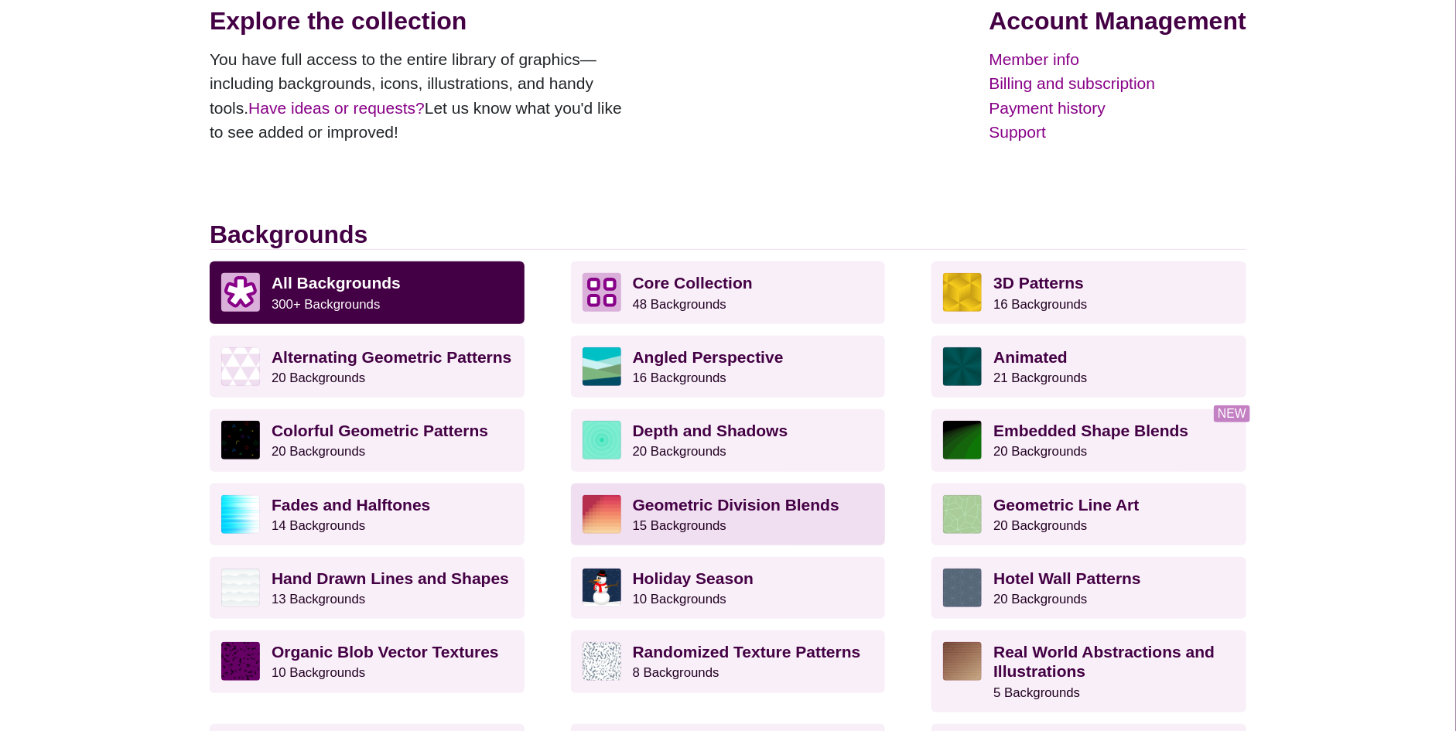
click at [745, 517] on p "Geometric Division Blends 15 Backgrounds" at bounding box center [753, 514] width 241 height 39
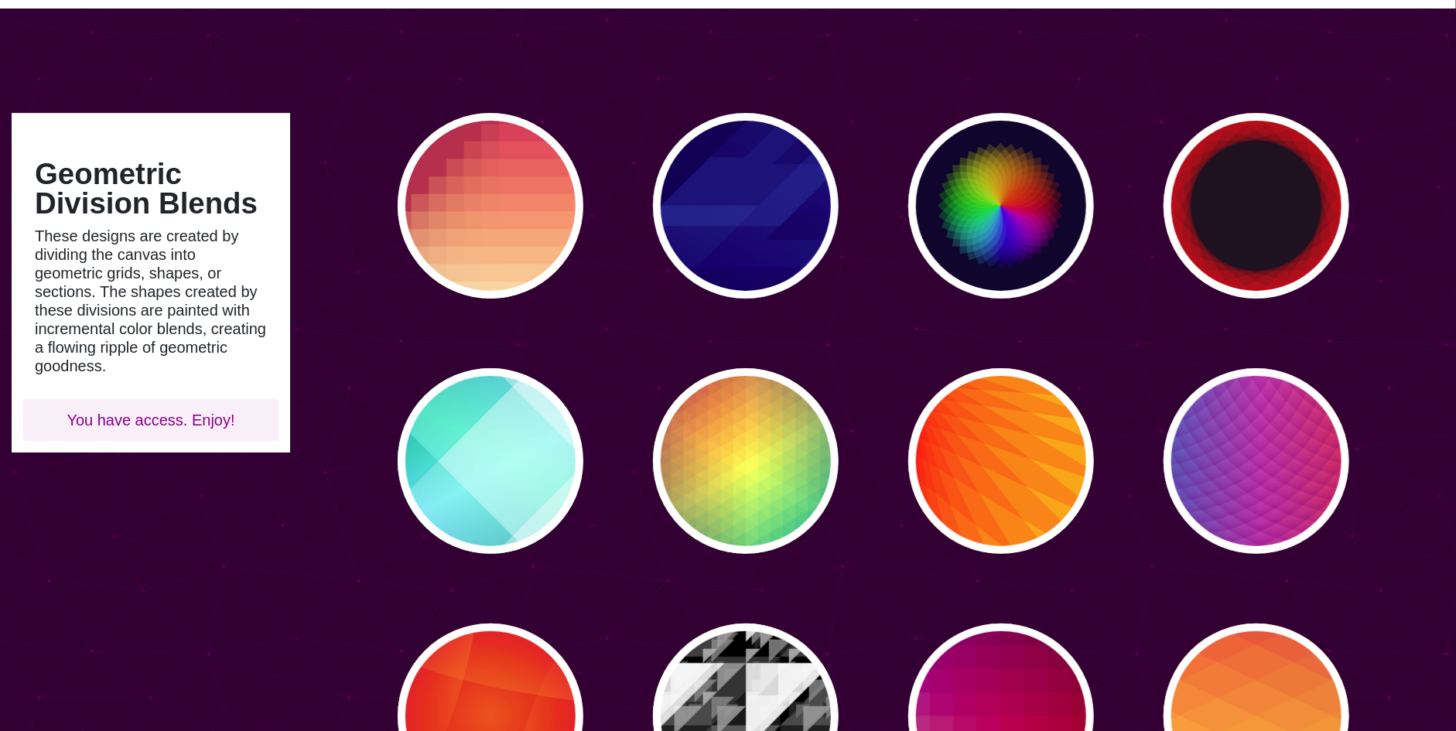
scroll to position [309, 0]
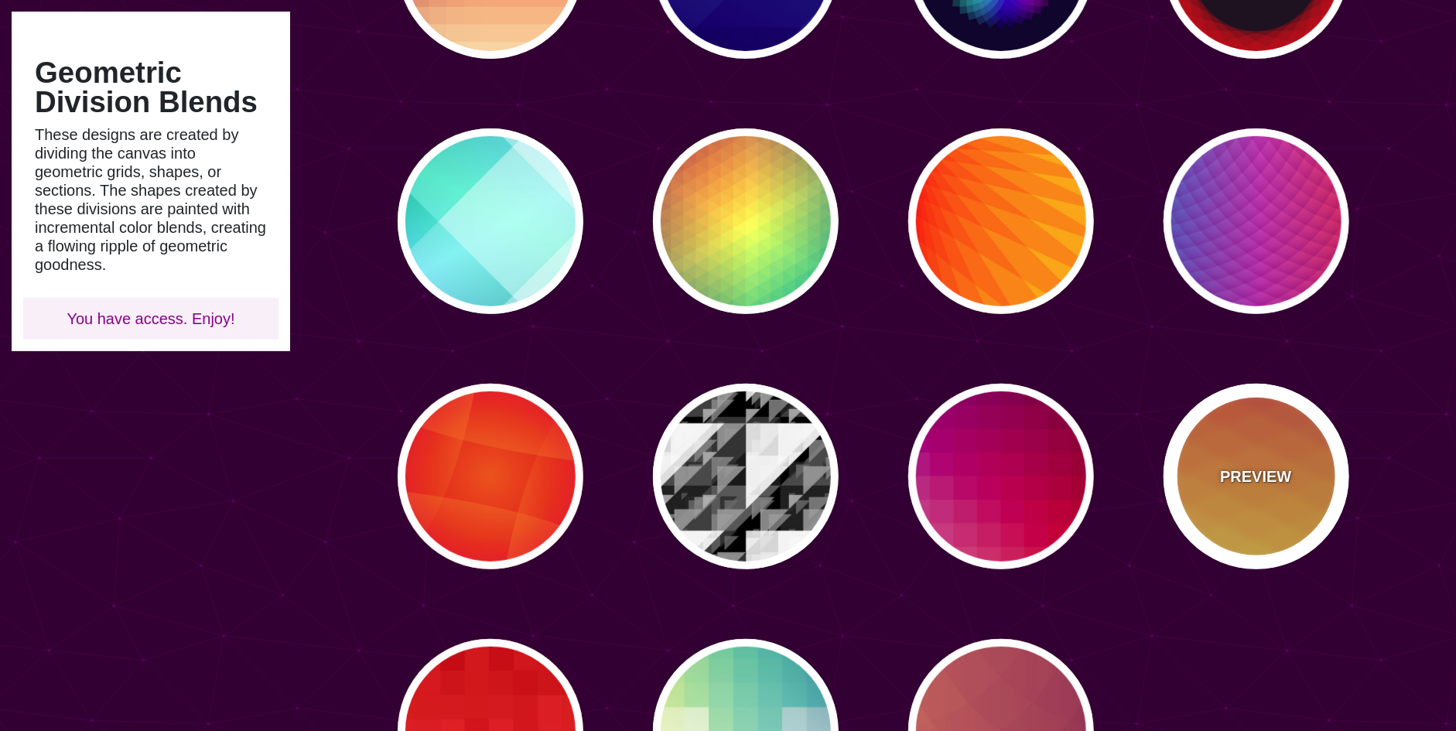
click at [1277, 466] on p "PREVIEW" at bounding box center [1255, 476] width 71 height 23
type input "#990088"
type input "#FFFFBB"
type input "#FF0000"
type input "#FFEE00"
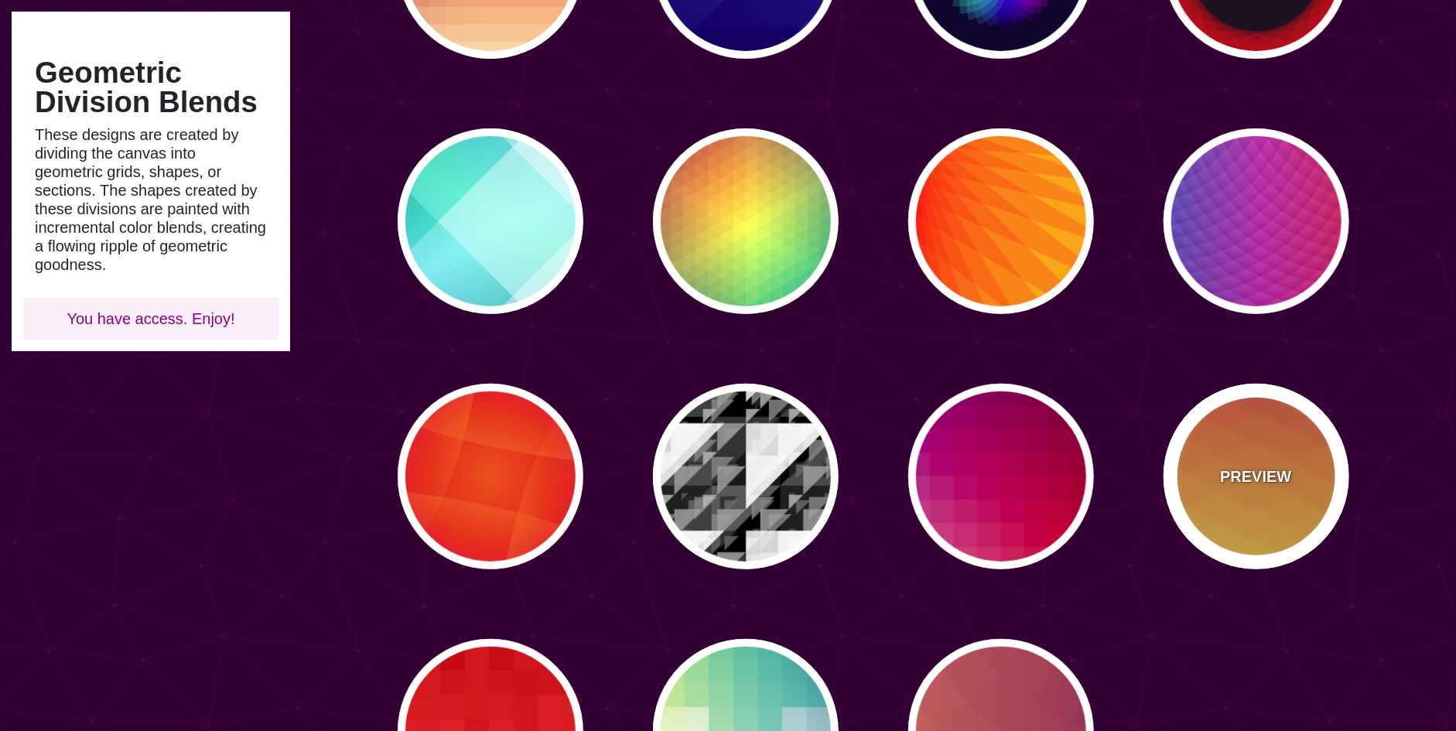
type input "0"
type input "0.5"
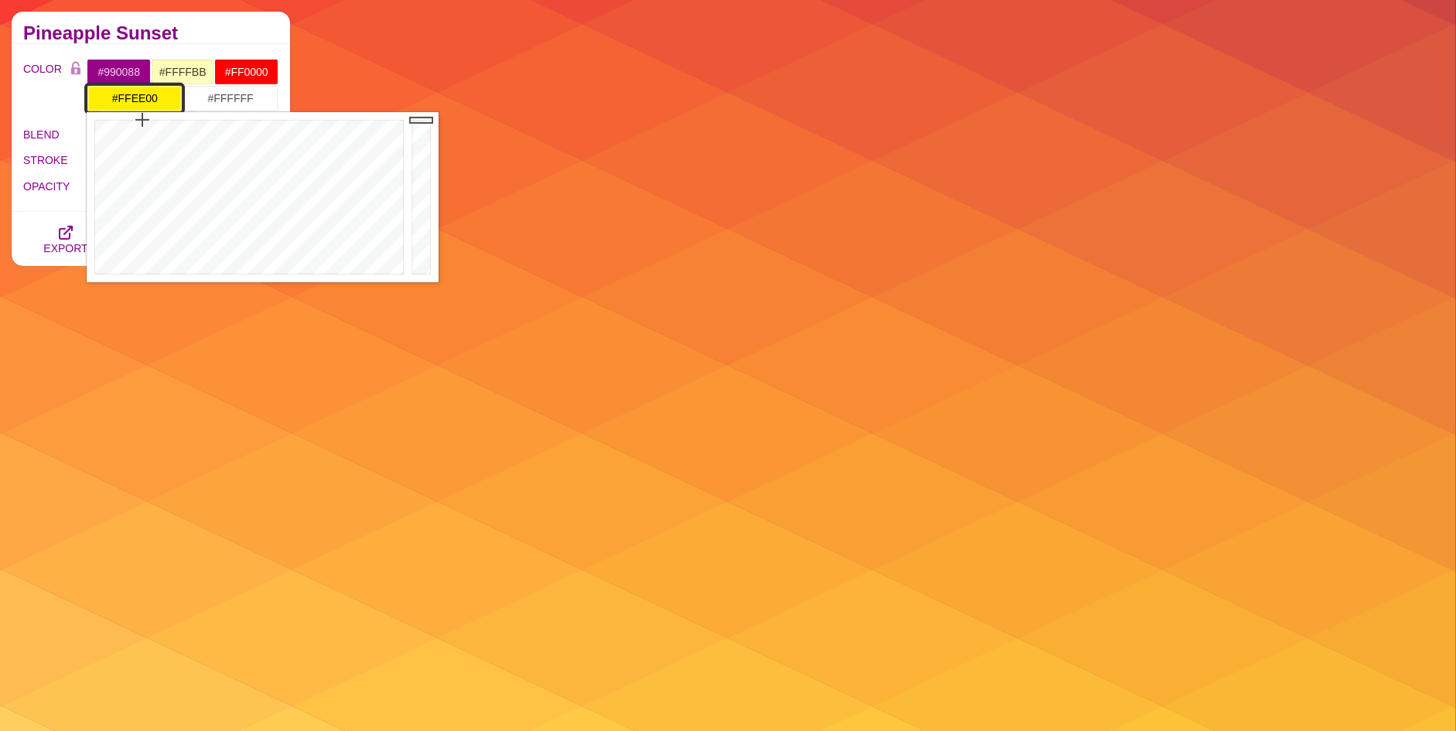
click at [162, 105] on input "#FFEE00" at bounding box center [135, 98] width 96 height 26
type input "#47F4FF"
drag, startPoint x: 244, startPoint y: 130, endPoint x: 252, endPoint y: 162, distance: 33.6
click at [252, 162] on div at bounding box center [247, 197] width 321 height 170
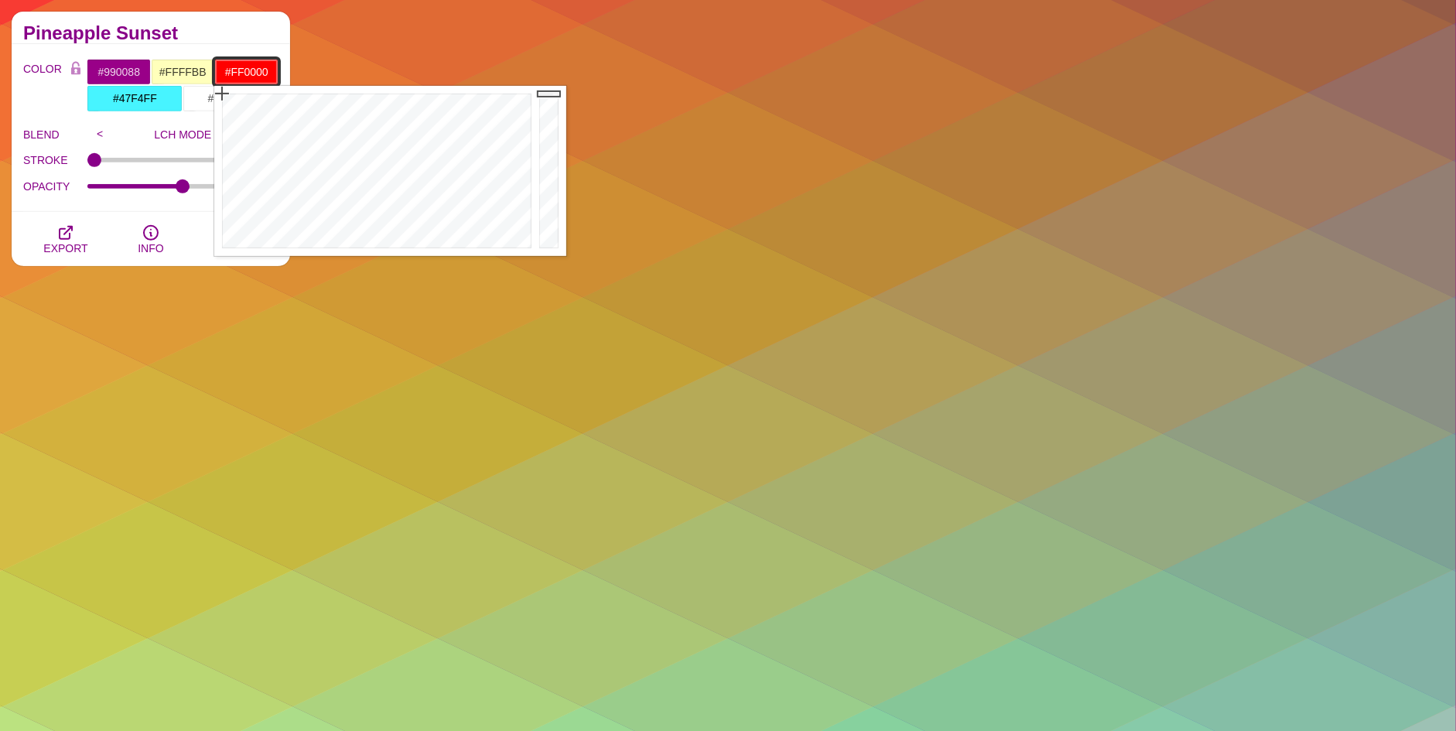
click at [235, 66] on input "#FF0000" at bounding box center [246, 72] width 64 height 26
click at [337, 125] on div at bounding box center [374, 171] width 321 height 170
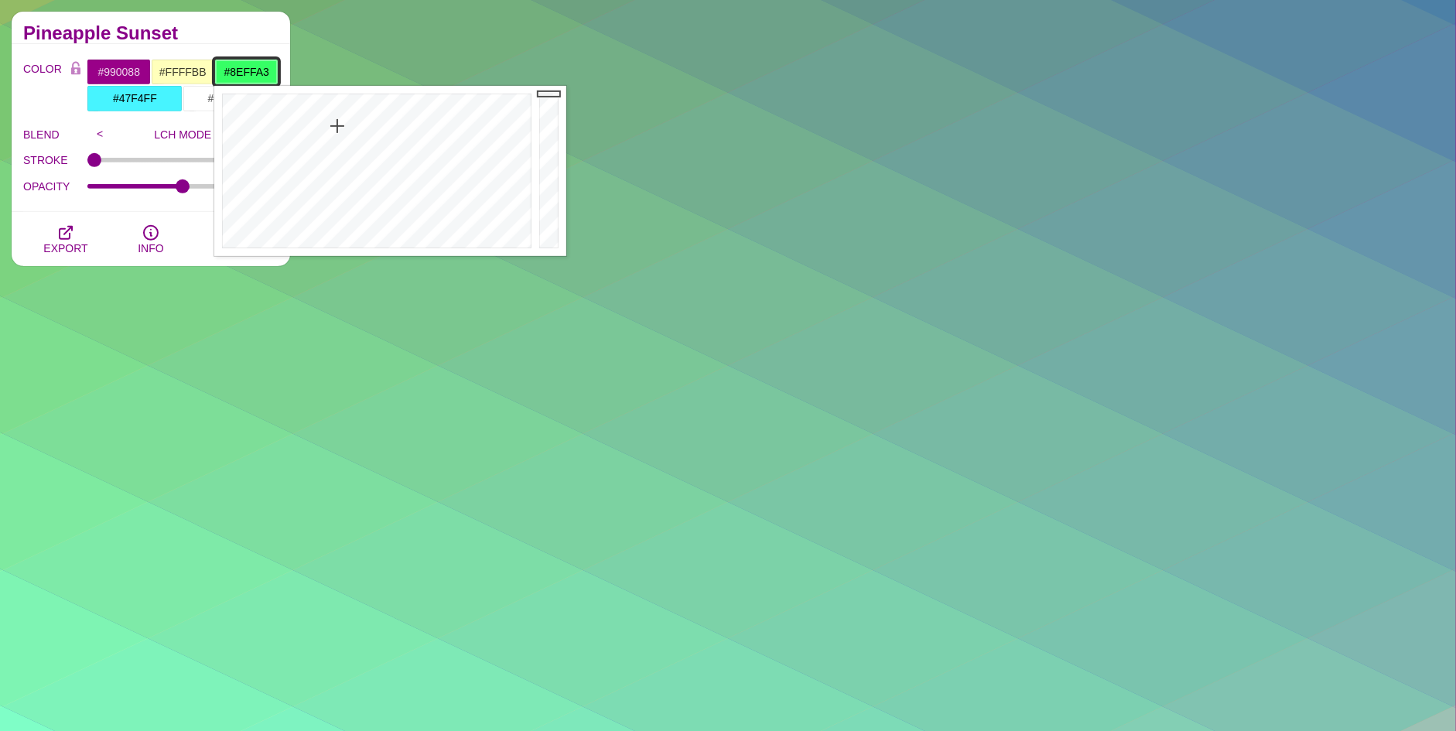
type input "#91FFA6"
click at [335, 180] on div at bounding box center [374, 171] width 321 height 170
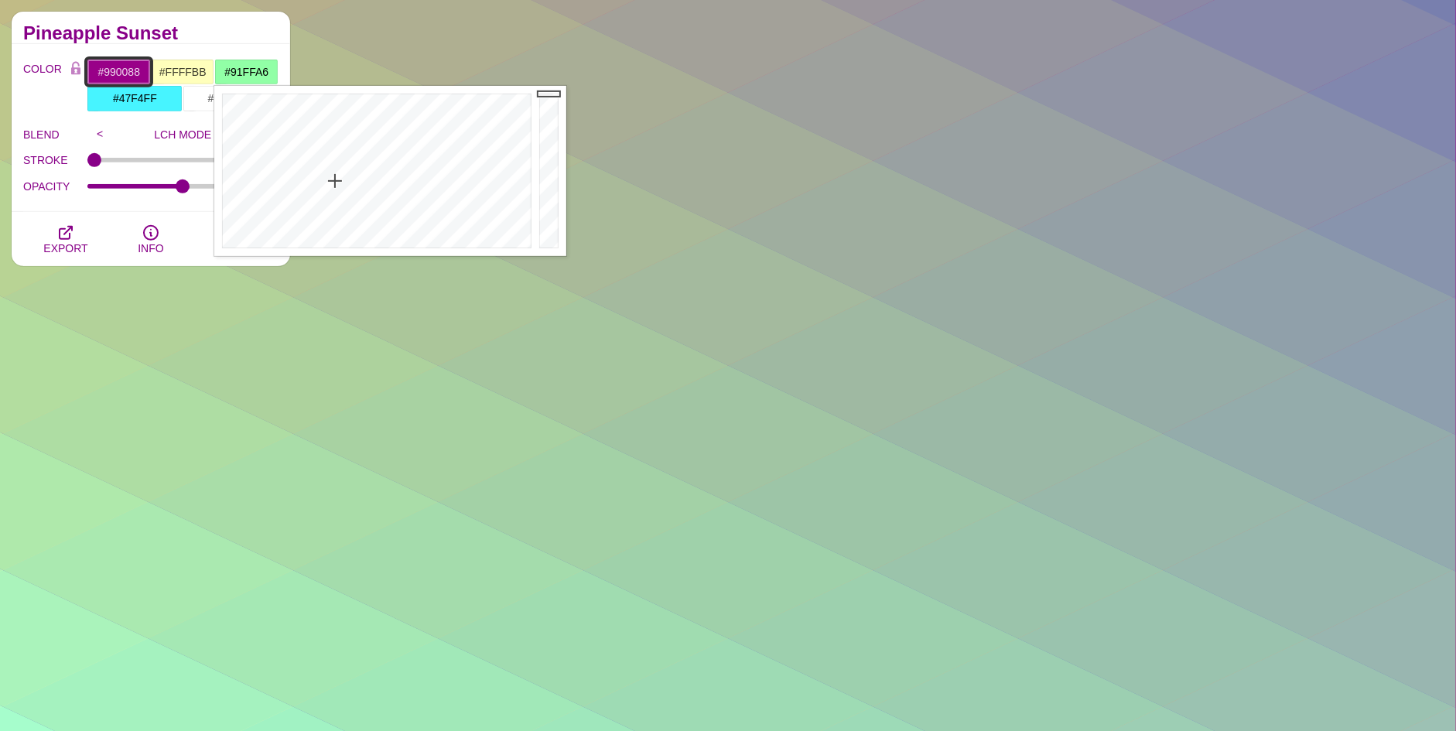
click at [122, 65] on input "#990088" at bounding box center [119, 72] width 64 height 26
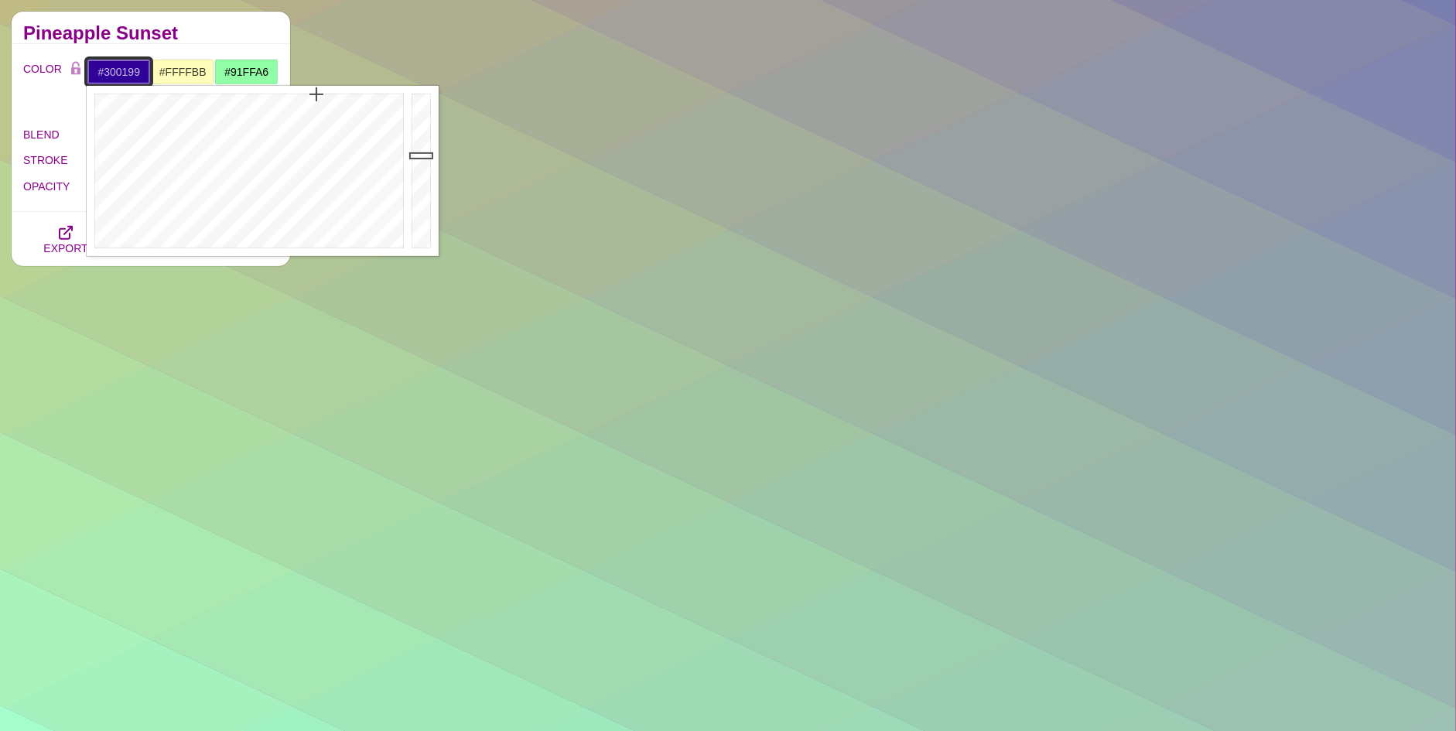
type input "#2D0199"
drag, startPoint x: 289, startPoint y: 96, endPoint x: 316, endPoint y: 94, distance: 27.2
click at [316, 94] on div at bounding box center [247, 171] width 321 height 170
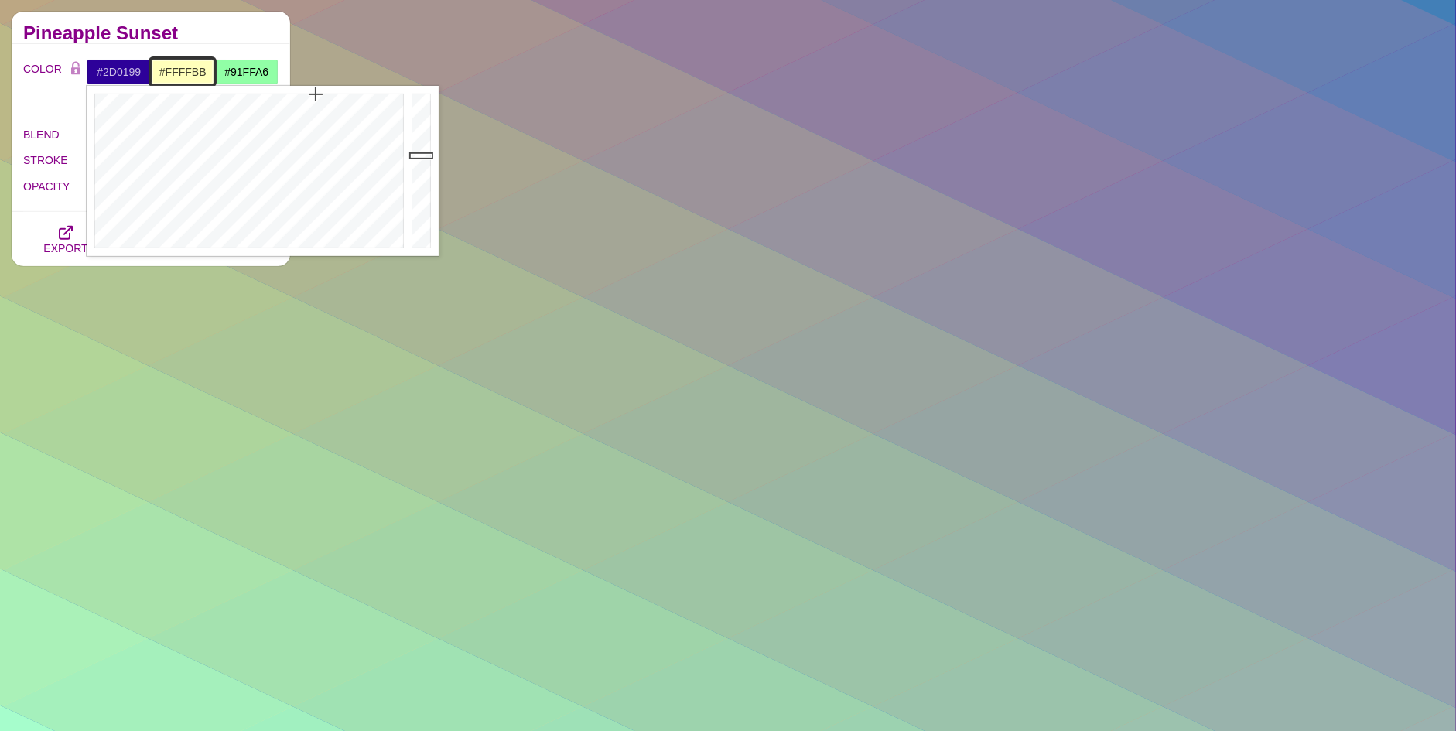
click at [188, 73] on input "#FFFFBB" at bounding box center [183, 72] width 64 height 26
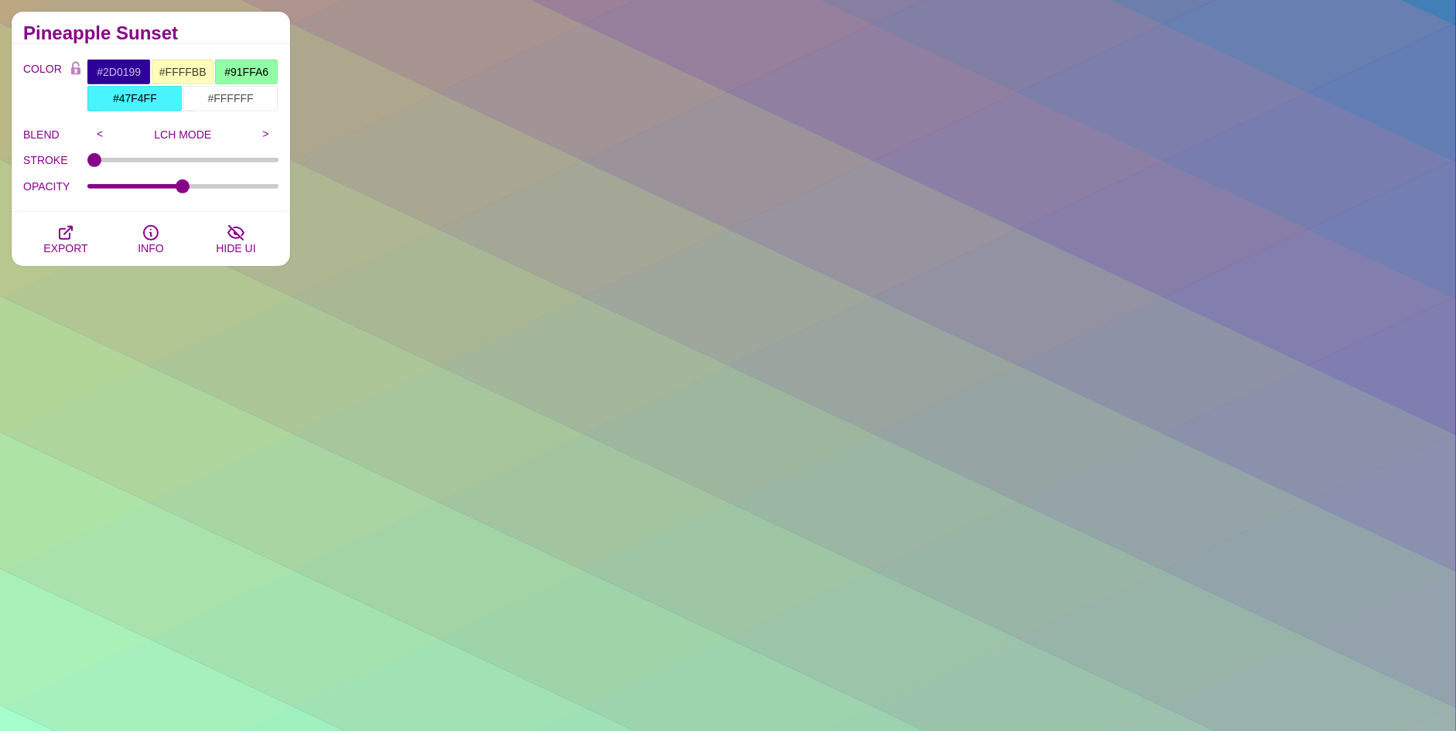
click at [207, 43] on div "Pineapple Sunset" at bounding box center [151, 28] width 278 height 32
click at [226, 77] on input "#91FFA6" at bounding box center [246, 72] width 64 height 26
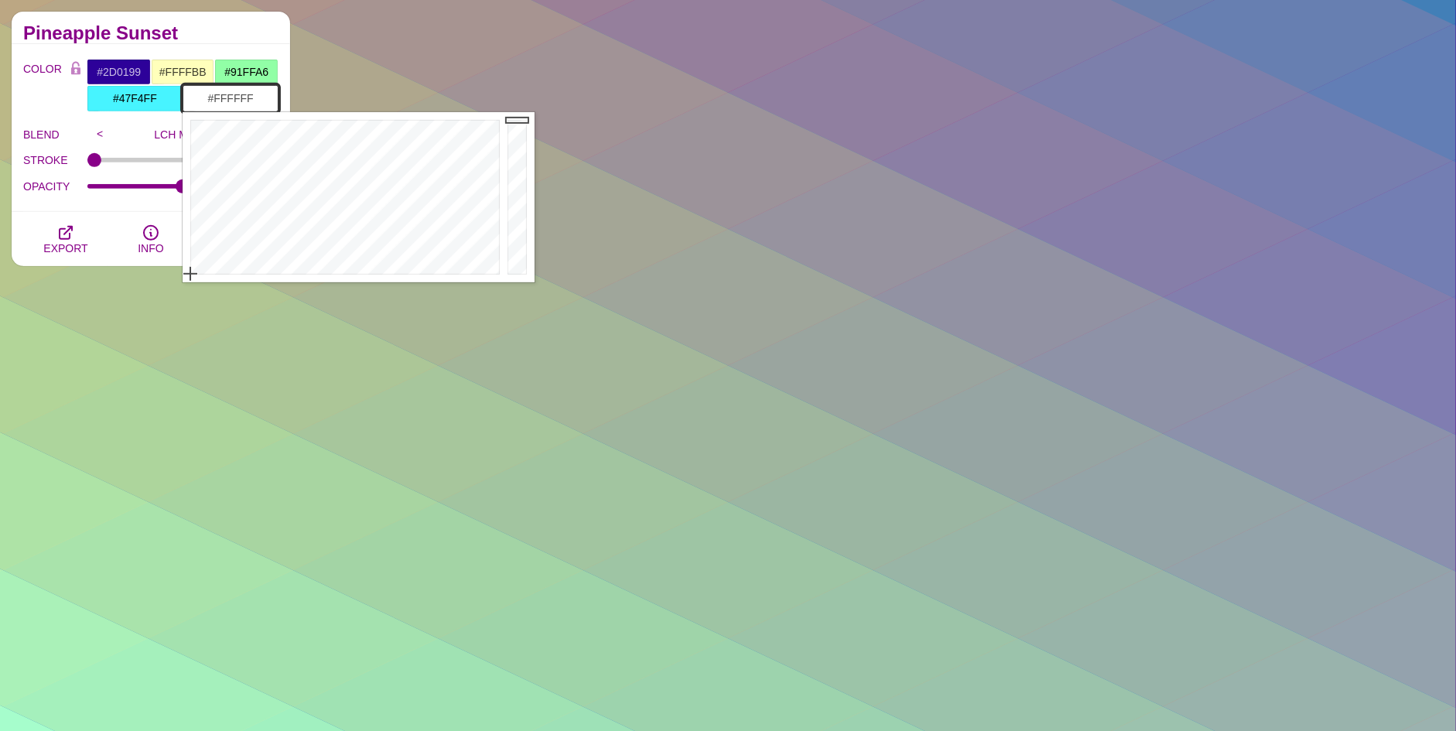
click at [212, 95] on input "#FFFFFF" at bounding box center [231, 98] width 96 height 26
click at [241, 67] on input "#91FFA6" at bounding box center [246, 72] width 64 height 26
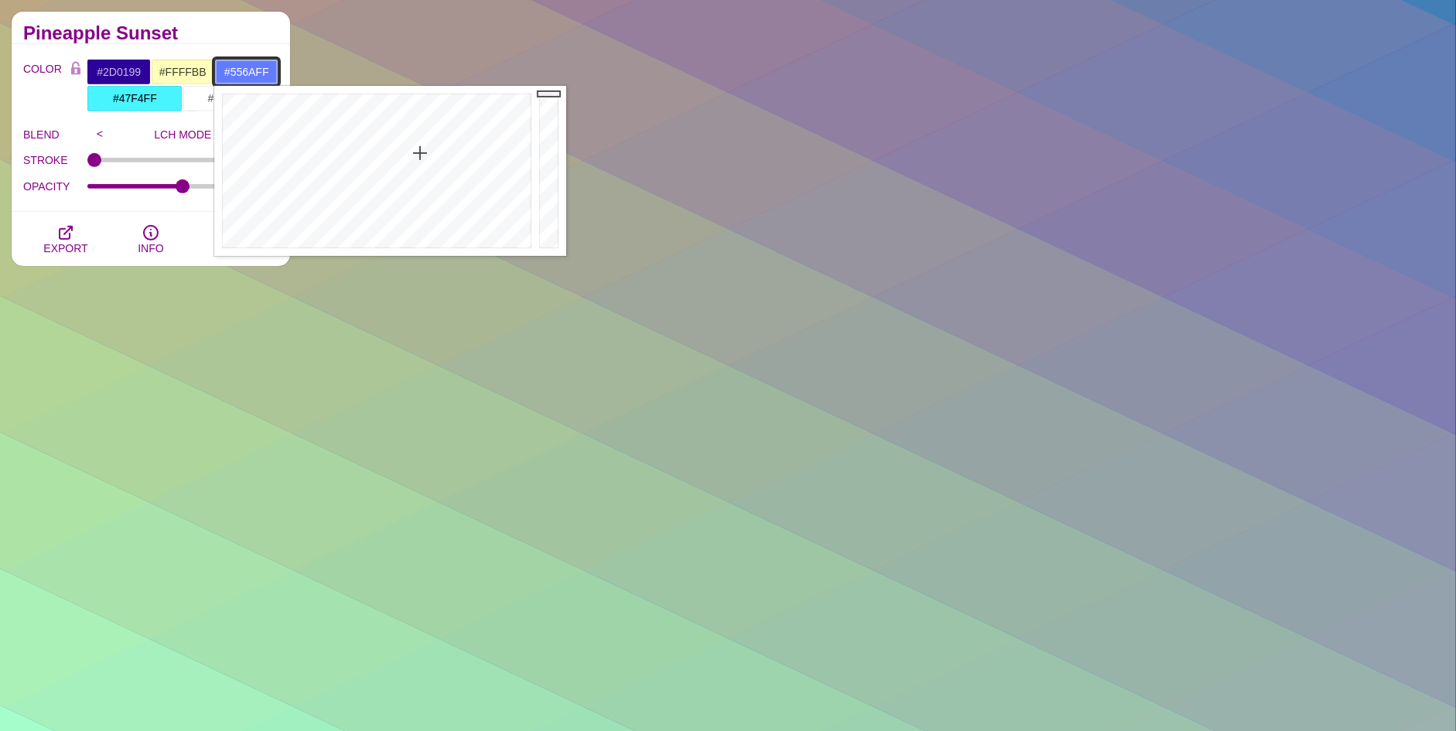
type input "#5367FF"
drag, startPoint x: 401, startPoint y: 174, endPoint x: 422, endPoint y: 143, distance: 37.3
click at [422, 143] on div at bounding box center [374, 171] width 321 height 170
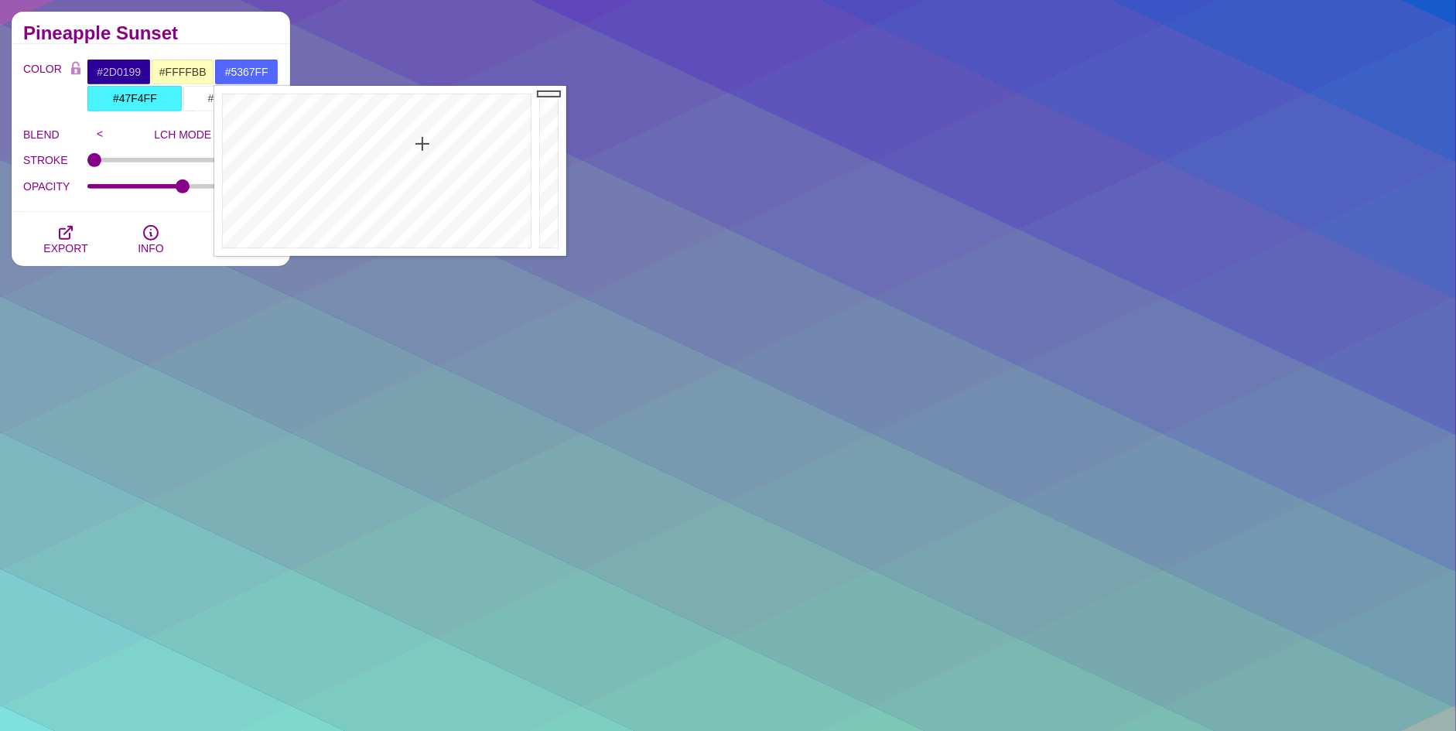
click at [56, 184] on label "OPACITY" at bounding box center [55, 186] width 64 height 20
click at [87, 184] on input "OPACITY" at bounding box center [183, 186] width 192 height 6
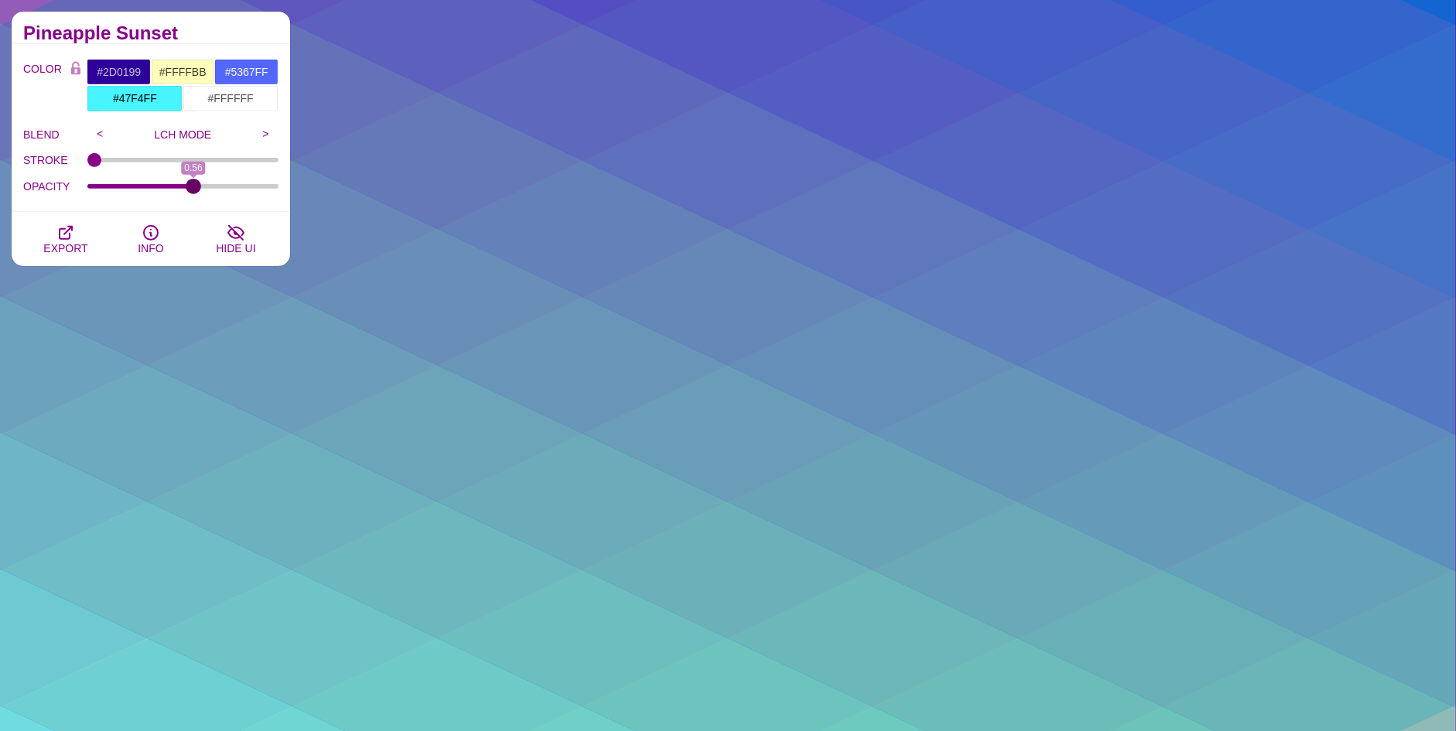
drag, startPoint x: 186, startPoint y: 186, endPoint x: 193, endPoint y: 212, distance: 27.2
type input "0.56"
click at [193, 190] on input "OPACITY" at bounding box center [183, 186] width 192 height 6
click at [55, 237] on button "EXPORT" at bounding box center [65, 239] width 85 height 54
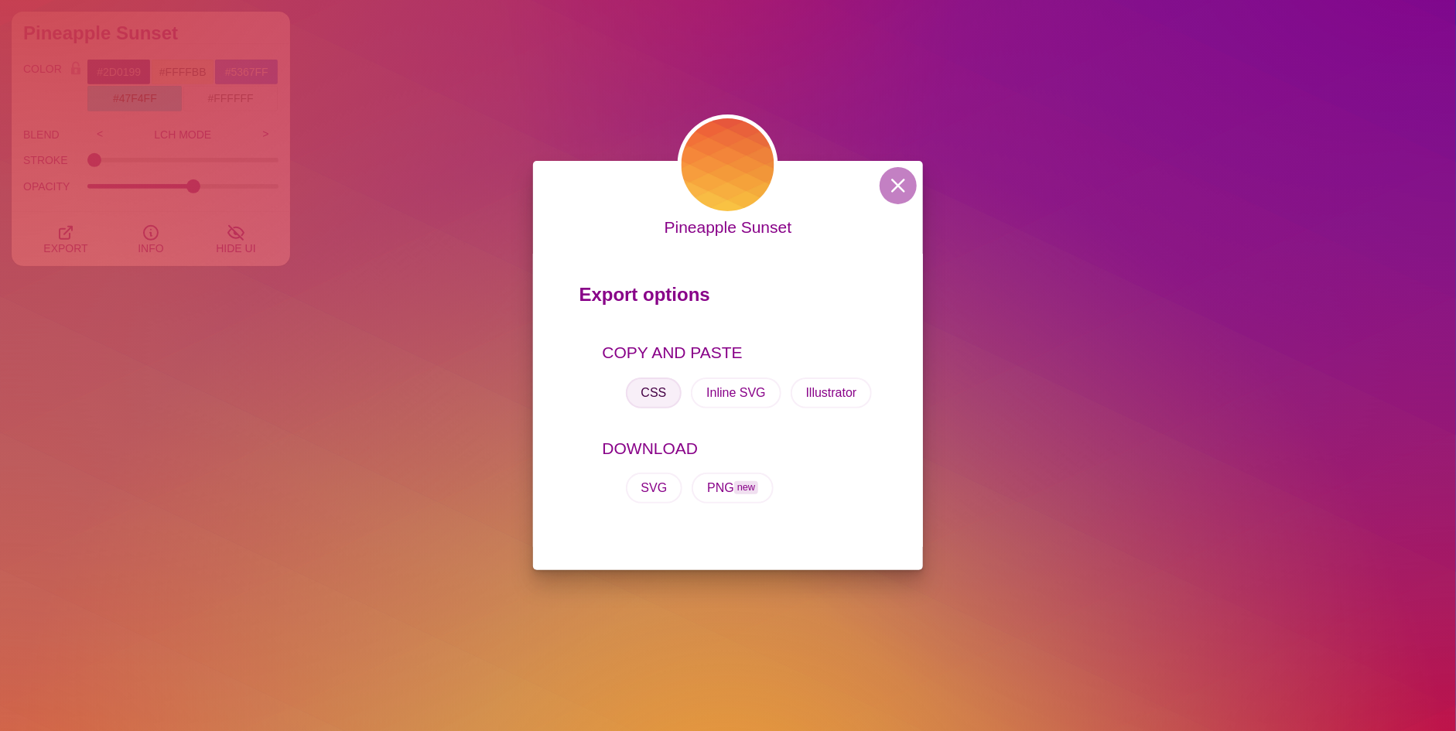
click at [652, 388] on button "CSS" at bounding box center [654, 392] width 56 height 31
